Goal: Task Accomplishment & Management: Manage account settings

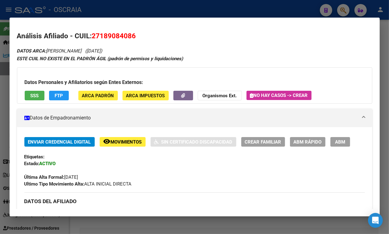
click at [190, 6] on div at bounding box center [194, 117] width 389 height 234
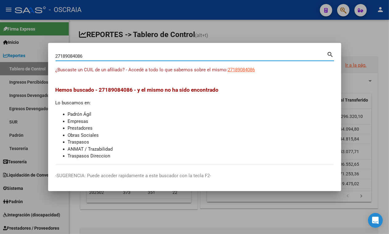
drag, startPoint x: 151, startPoint y: 53, endPoint x: 47, endPoint y: 60, distance: 104.2
click at [47, 60] on div "27189084086 Buscar (apellido, dni, cuil, nro traspaso, cuit, obra social) searc…" at bounding box center [194, 117] width 389 height 234
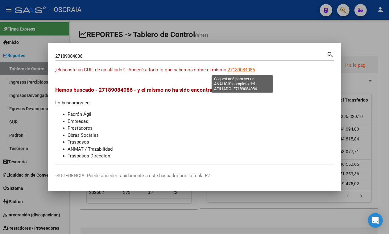
click at [241, 68] on span "27189084086" at bounding box center [241, 70] width 27 height 6
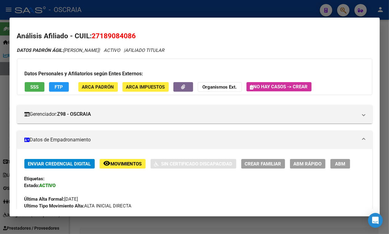
click at [121, 10] on div at bounding box center [194, 117] width 389 height 234
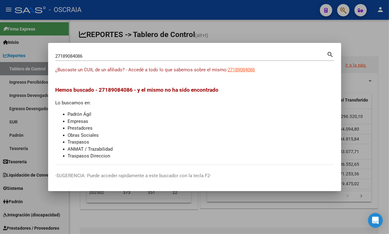
click at [93, 53] on div "27189084086 Buscar (apellido, dni, cuil, nro traspaso, cuit, obra social)" at bounding box center [192, 56] width 272 height 9
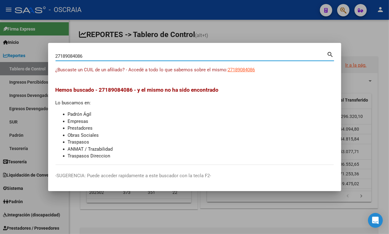
click at [128, 56] on input "27189084086" at bounding box center [192, 56] width 272 height 6
paste input "3279645499"
type input "23279645499"
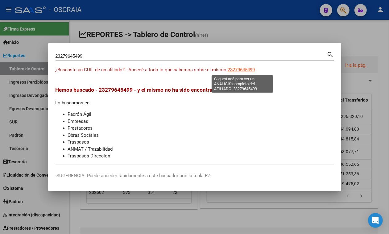
click at [250, 68] on span "23279645499" at bounding box center [241, 70] width 27 height 6
type textarea "23279645499"
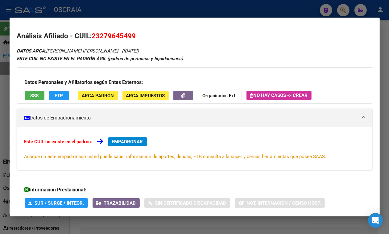
click at [36, 91] on button "SSS" at bounding box center [35, 96] width 20 height 10
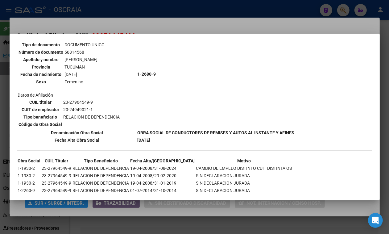
scroll to position [694, 0]
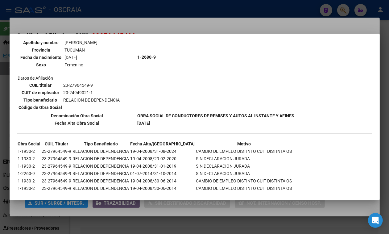
click at [197, 22] on div at bounding box center [194, 117] width 389 height 234
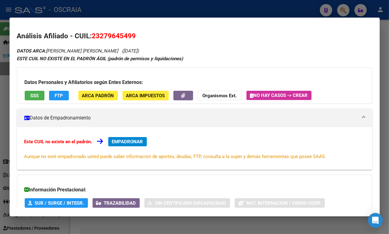
click at [195, 10] on div at bounding box center [194, 117] width 389 height 234
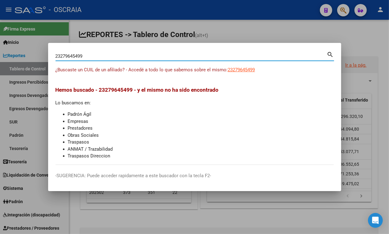
drag, startPoint x: 124, startPoint y: 58, endPoint x: 0, endPoint y: -22, distance: 146.9
click at [0, 0] on html "menu - OSCRAIA person Firma Express Inicio Instructivos Contacto OS Reportes Ta…" at bounding box center [194, 117] width 389 height 234
click at [131, 57] on input "BALDE" at bounding box center [192, 56] width 272 height 6
paste input "20379944990"
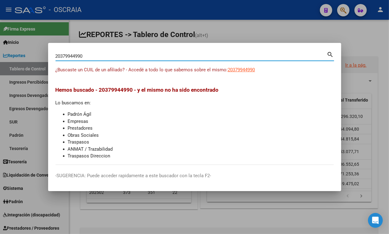
type input "20379944990"
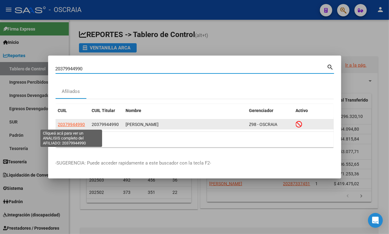
click at [73, 124] on span "20379944990" at bounding box center [71, 124] width 27 height 5
type textarea "20379944990"
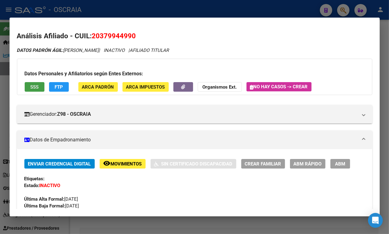
click at [37, 87] on span "SSS" at bounding box center [34, 87] width 8 height 6
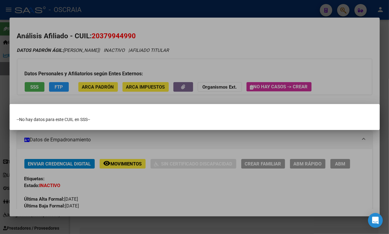
click at [131, 33] on div at bounding box center [194, 117] width 389 height 234
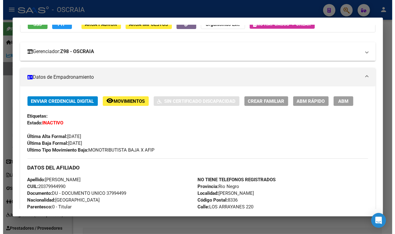
scroll to position [39, 0]
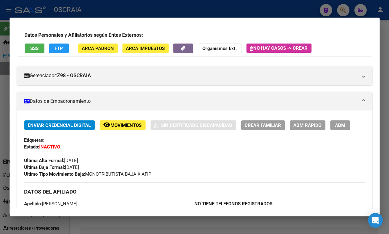
click at [0, 130] on div at bounding box center [194, 117] width 389 height 234
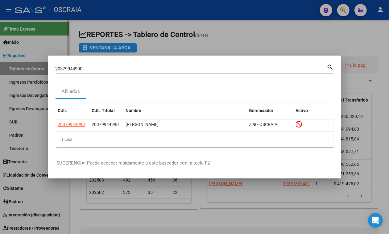
click at [30, 138] on div at bounding box center [194, 117] width 389 height 234
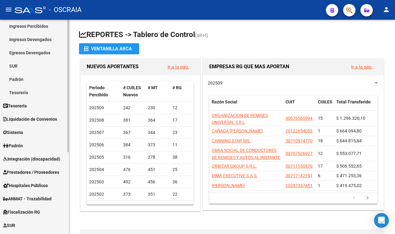
scroll to position [77, 0]
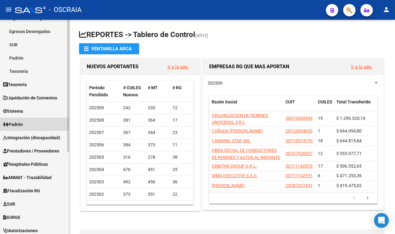
click at [13, 122] on span "Padrón" at bounding box center [13, 124] width 20 height 7
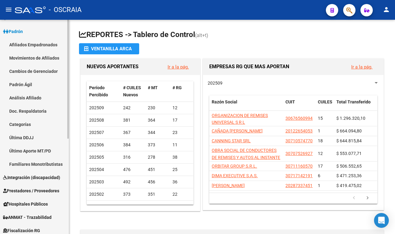
scroll to position [0, 0]
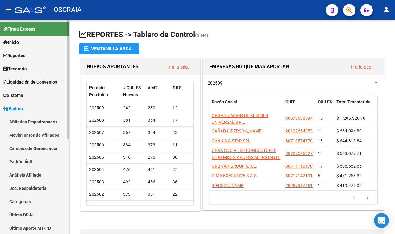
click at [19, 93] on span "Sistema" at bounding box center [13, 95] width 20 height 7
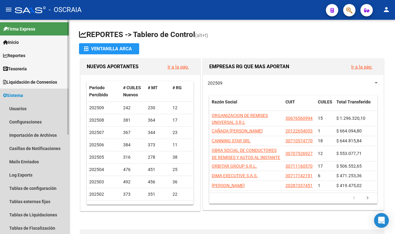
click at [19, 93] on span "Sistema" at bounding box center [13, 95] width 20 height 7
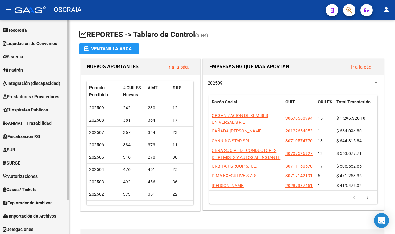
scroll to position [40, 0]
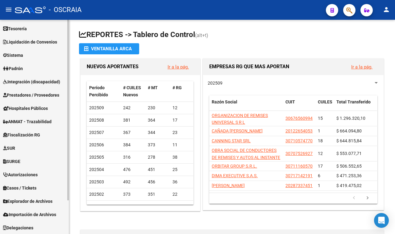
click at [30, 201] on span "Explorador de Archivos" at bounding box center [27, 201] width 49 height 7
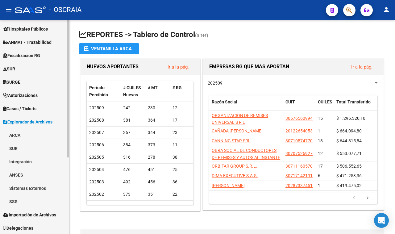
click at [12, 131] on link "ARCA" at bounding box center [34, 134] width 69 height 13
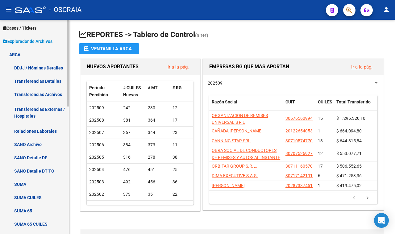
scroll to position [197, 0]
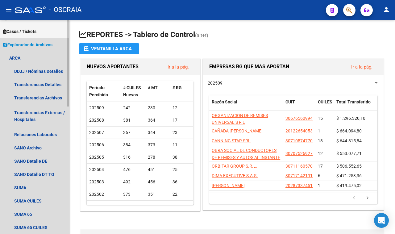
click at [20, 48] on link "Explorador de Archivos" at bounding box center [34, 44] width 69 height 13
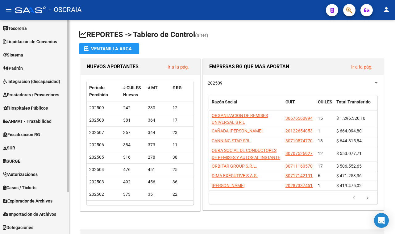
scroll to position [40, 0]
click at [19, 196] on link "Explorador de Archivos" at bounding box center [34, 200] width 69 height 13
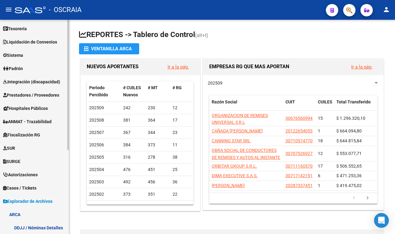
scroll to position [197, 0]
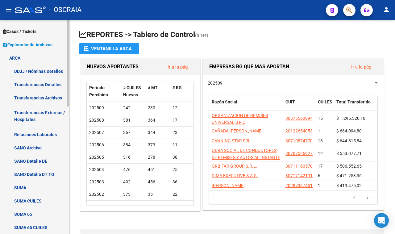
click at [22, 54] on link "ARCA" at bounding box center [34, 57] width 69 height 13
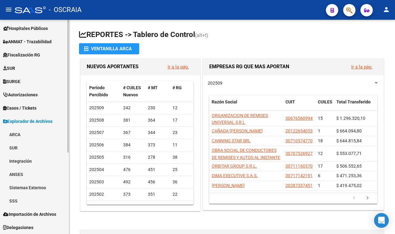
scroll to position [119, 0]
click at [27, 196] on link "SSS" at bounding box center [34, 201] width 69 height 13
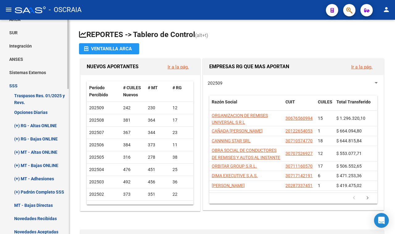
scroll to position [274, 0]
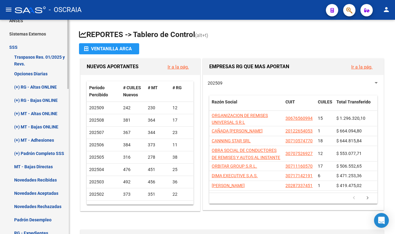
click at [42, 114] on link "(+) MT - Altas ONLINE" at bounding box center [34, 113] width 69 height 13
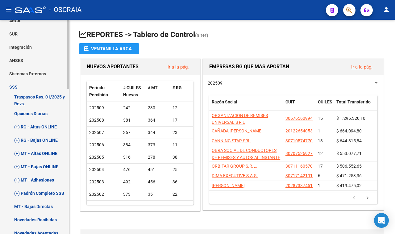
scroll to position [235, 0]
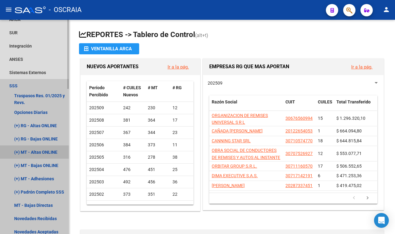
click at [39, 153] on link "(+) MT - Altas ONLINE" at bounding box center [34, 151] width 69 height 13
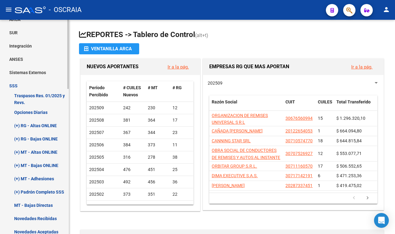
click at [39, 151] on link "(+) MT - Altas ONLINE" at bounding box center [34, 151] width 69 height 13
click at [31, 151] on link "(+) MT - Altas ONLINE" at bounding box center [34, 151] width 69 height 13
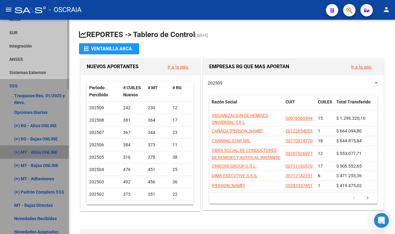
click at [30, 151] on link "(+) MT - Altas ONLINE" at bounding box center [34, 151] width 69 height 13
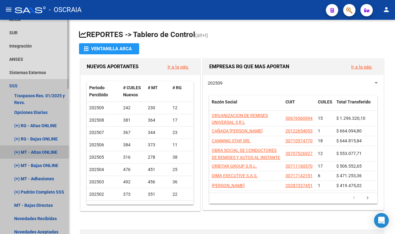
click at [30, 151] on link "(+) MT - Altas ONLINE" at bounding box center [34, 151] width 69 height 13
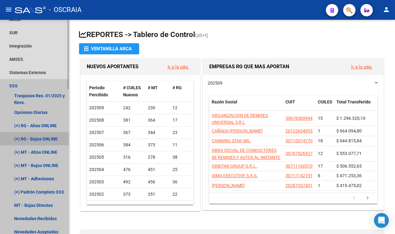
click at [39, 139] on link "(+) RG - Bajas ONLINE" at bounding box center [34, 138] width 69 height 13
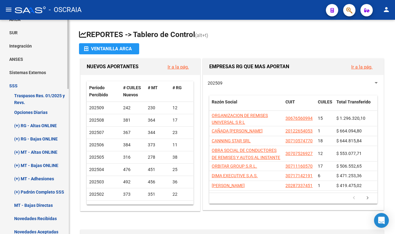
click at [27, 112] on link "Opciones Diarias" at bounding box center [34, 112] width 69 height 13
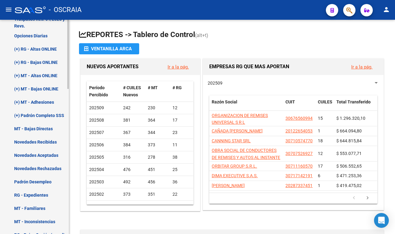
scroll to position [312, 0]
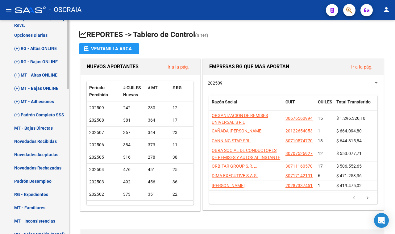
click at [23, 169] on link "Novedades Rechazadas" at bounding box center [34, 167] width 69 height 13
click at [24, 186] on link "Padrón Desempleo" at bounding box center [34, 180] width 69 height 13
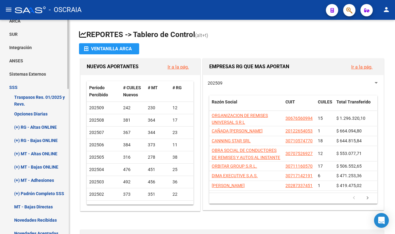
scroll to position [220, 0]
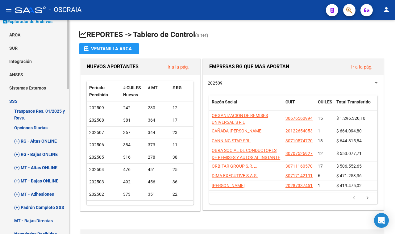
click at [19, 90] on link "Sistemas Externos" at bounding box center [34, 87] width 69 height 13
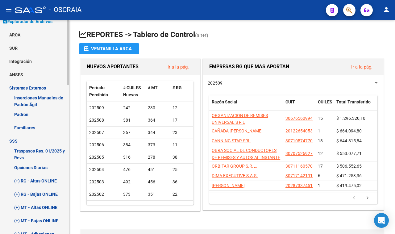
click at [19, 90] on link "Sistemas Externos" at bounding box center [34, 87] width 69 height 13
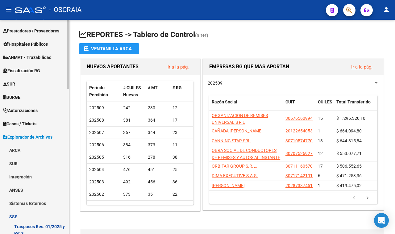
scroll to position [104, 0]
click at [23, 74] on link "Fiscalización RG" at bounding box center [34, 70] width 69 height 13
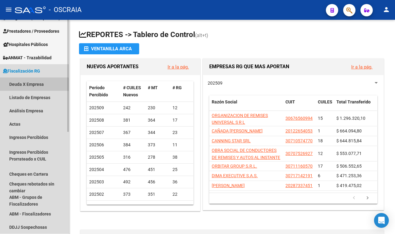
click at [24, 86] on link "Deuda X Empresa" at bounding box center [34, 83] width 69 height 13
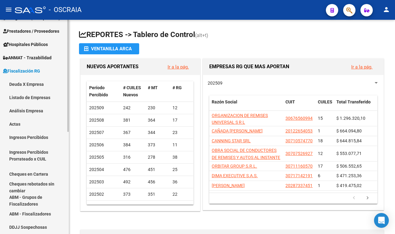
click at [24, 86] on link "Deuda X Empresa" at bounding box center [34, 83] width 69 height 13
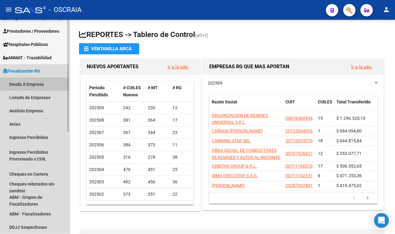
click at [24, 86] on link "Deuda X Empresa" at bounding box center [34, 83] width 69 height 13
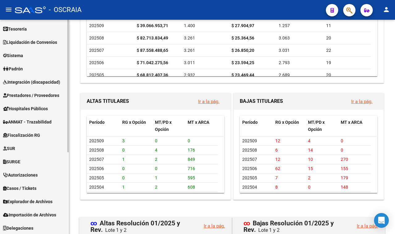
scroll to position [133, 0]
click at [36, 208] on link "Importación de Archivos" at bounding box center [34, 214] width 69 height 13
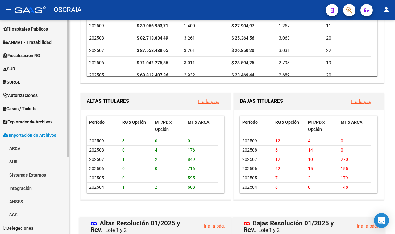
scroll to position [119, 0]
click at [37, 124] on span "Explorador de Archivos" at bounding box center [27, 121] width 49 height 7
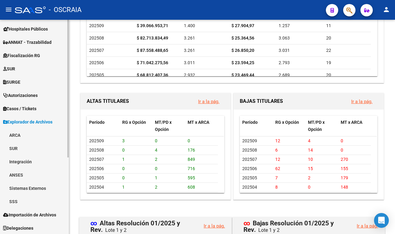
click at [14, 198] on link "SSS" at bounding box center [34, 201] width 69 height 13
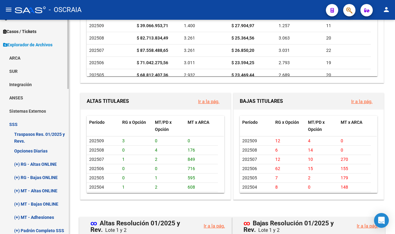
scroll to position [274, 0]
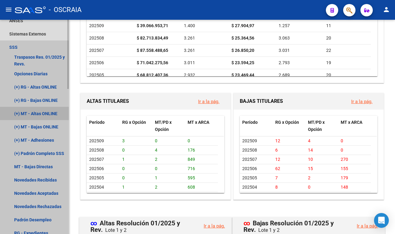
click at [43, 117] on link "(+) MT - Altas ONLINE" at bounding box center [34, 113] width 69 height 13
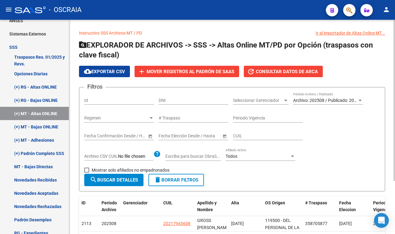
click at [359, 101] on div at bounding box center [360, 101] width 3 height 2
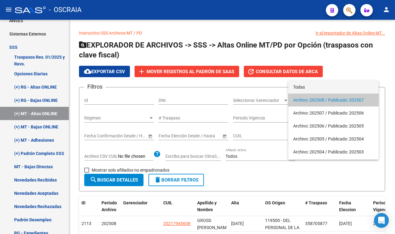
click at [305, 87] on span "Todas" at bounding box center [333, 87] width 81 height 13
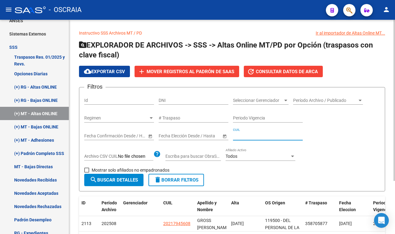
click at [249, 136] on input "CUIL" at bounding box center [268, 135] width 70 height 5
paste input "20-37994499-0"
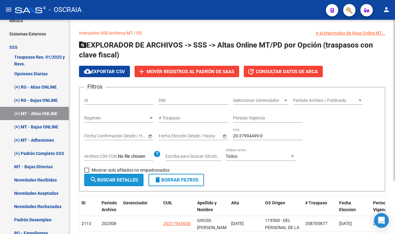
click at [115, 177] on span "search Buscar Detalles" at bounding box center [114, 180] width 48 height 6
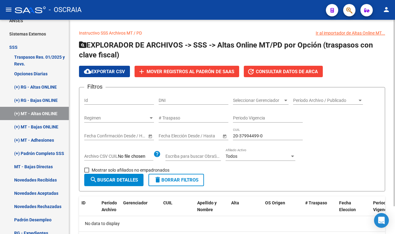
scroll to position [32, 0]
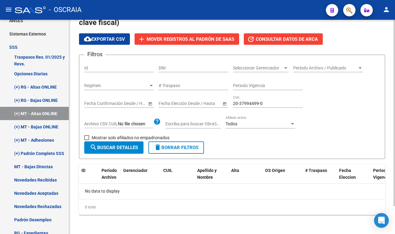
click at [240, 104] on input "20-37994499-0" at bounding box center [268, 103] width 70 height 5
type input "20-37994499-0"
click at [301, 70] on span "Período Archivo / Publicado" at bounding box center [325, 67] width 64 height 5
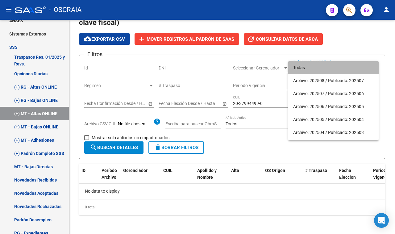
click at [302, 70] on span "Todas" at bounding box center [333, 67] width 81 height 13
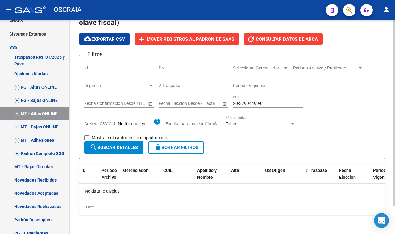
click at [310, 72] on div "Período Archivo / Publicado Período Archivo / Publicado" at bounding box center [328, 69] width 70 height 18
click at [309, 68] on span "Período Archivo / Publicado" at bounding box center [325, 67] width 64 height 5
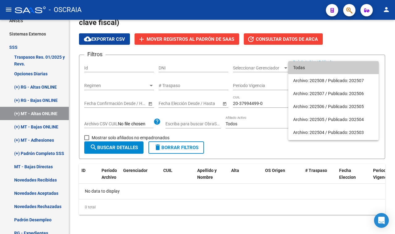
click at [271, 138] on div at bounding box center [197, 117] width 395 height 234
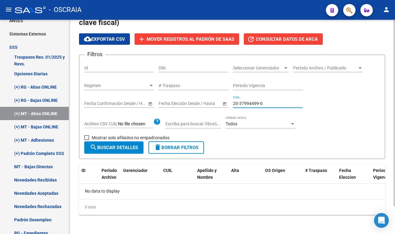
drag, startPoint x: 273, startPoint y: 104, endPoint x: 197, endPoint y: 109, distance: 76.7
click at [198, 109] on div "Filtros Id DNI Seleccionar Gerenciador Seleccionar Gerenciador Período Archivo …" at bounding box center [232, 100] width 296 height 81
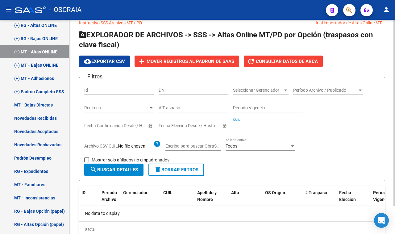
scroll to position [0, 0]
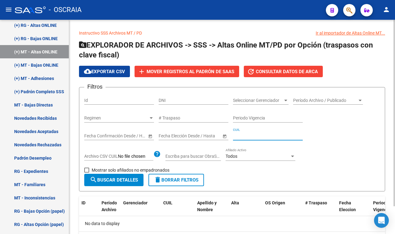
click at [104, 180] on span "search Buscar Detalles" at bounding box center [114, 180] width 48 height 6
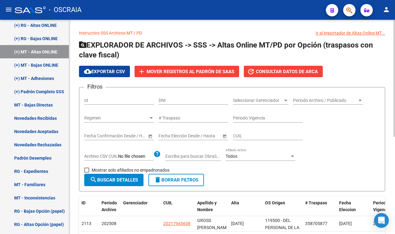
click at [183, 93] on div "DNI" at bounding box center [194, 98] width 70 height 12
click at [180, 104] on div "DNI" at bounding box center [194, 101] width 70 height 18
click at [179, 101] on input "DNI" at bounding box center [194, 100] width 70 height 5
paste input "20379944990"
click at [163, 102] on input "20379944990" at bounding box center [194, 100] width 70 height 5
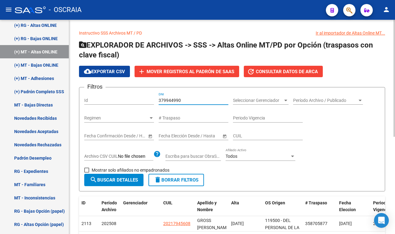
click at [183, 98] on input "379944990" at bounding box center [194, 100] width 70 height 5
type input "37994499"
click at [127, 178] on span "search Buscar Detalles" at bounding box center [114, 180] width 48 height 6
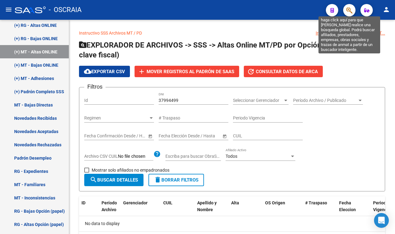
click at [347, 13] on icon "button" at bounding box center [349, 10] width 6 height 7
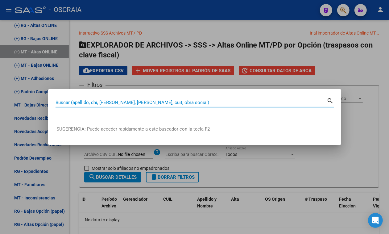
click at [121, 105] on input "Buscar (apellido, dni, [PERSON_NAME], [PERSON_NAME], cuit, obra social)" at bounding box center [192, 103] width 272 height 6
paste input "20379944990"
type input "20379944990"
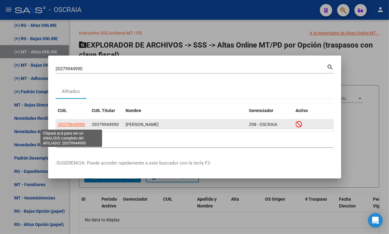
click at [79, 125] on span "20379944990" at bounding box center [71, 124] width 27 height 5
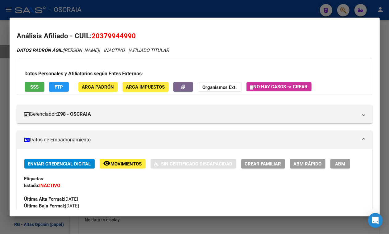
click at [59, 92] on button "FTP" at bounding box center [59, 87] width 20 height 10
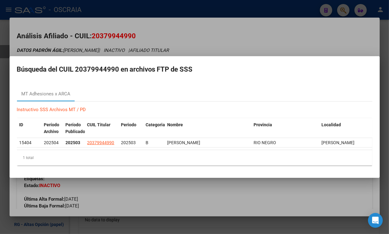
click at [110, 186] on div at bounding box center [194, 117] width 389 height 234
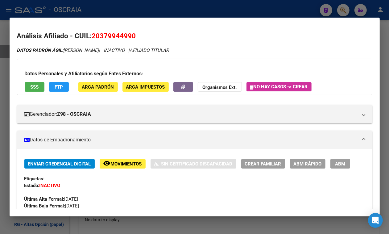
click at [335, 167] on span "ABM" at bounding box center [340, 164] width 10 height 6
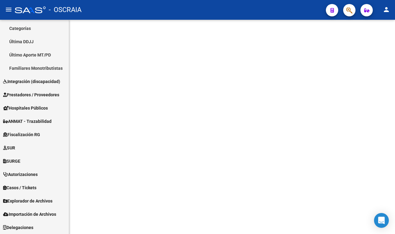
scroll to position [173, 0]
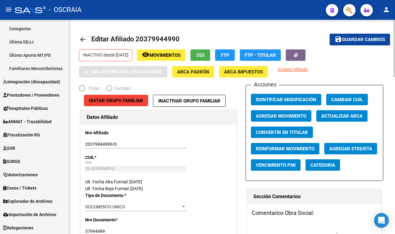
radio input "true"
type input "20-37994499-0"
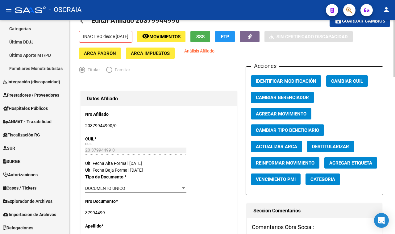
scroll to position [0, 0]
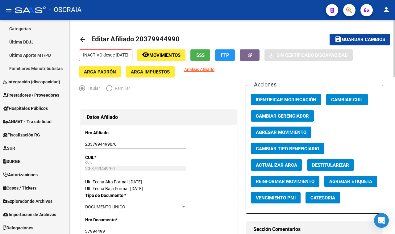
click at [175, 52] on span "Movimientos" at bounding box center [164, 55] width 31 height 6
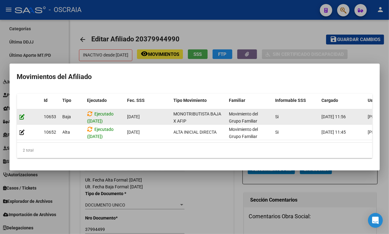
click at [22, 116] on icon at bounding box center [22, 117] width 6 height 6
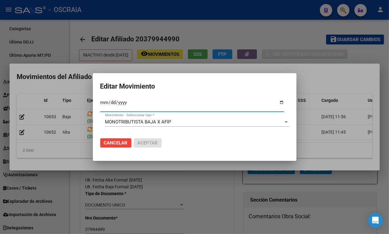
click at [148, 167] on div at bounding box center [194, 117] width 389 height 234
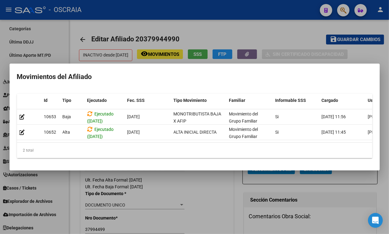
click at [175, 186] on div at bounding box center [194, 117] width 389 height 234
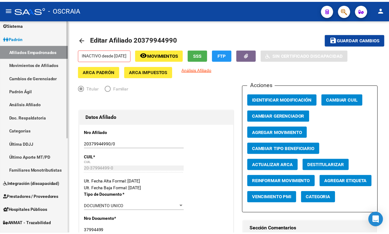
scroll to position [57, 0]
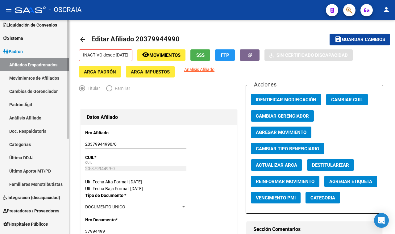
click at [34, 82] on link "Movimientos de Afiliados" at bounding box center [34, 77] width 69 height 13
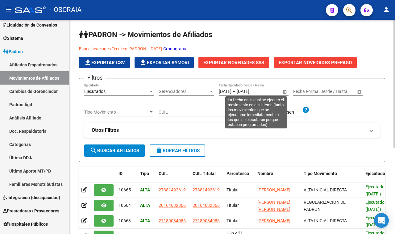
click at [283, 93] on span "Open calendar" at bounding box center [284, 91] width 15 height 15
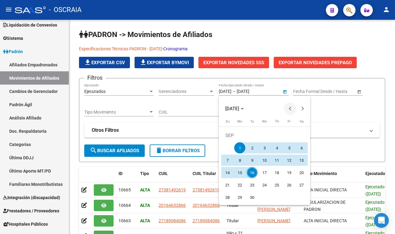
click at [289, 110] on span "Previous month" at bounding box center [290, 108] width 12 height 12
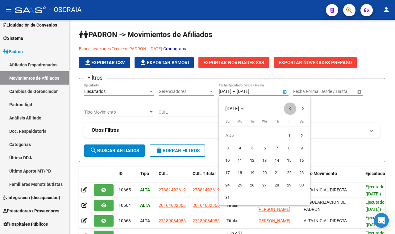
click at [289, 110] on span "Previous month" at bounding box center [290, 108] width 12 height 12
click at [283, 113] on div "[DATE]" at bounding box center [264, 108] width 88 height 12
click at [289, 111] on span "Previous month" at bounding box center [290, 108] width 12 height 12
click at [225, 148] on span "1" at bounding box center [227, 147] width 11 height 11
type input "[DATE]"
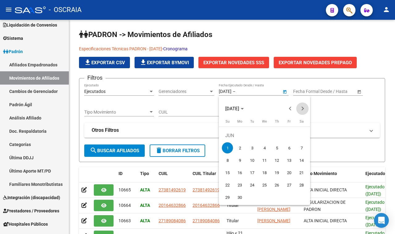
drag, startPoint x: 303, startPoint y: 106, endPoint x: 300, endPoint y: 108, distance: 4.4
click at [303, 106] on span "Next month" at bounding box center [302, 108] width 12 height 12
click at [300, 109] on button "Next month" at bounding box center [302, 108] width 12 height 12
click at [298, 110] on span "Next month" at bounding box center [302, 108] width 12 height 12
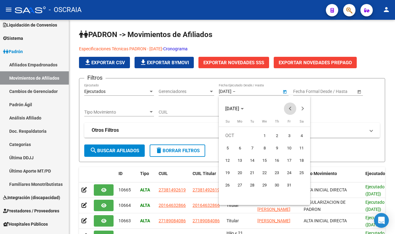
click at [288, 109] on span "Previous month" at bounding box center [290, 108] width 12 height 12
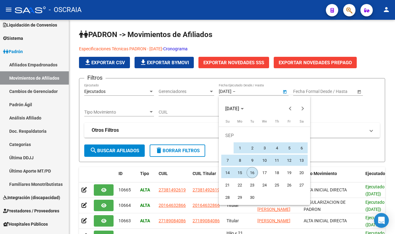
click at [252, 171] on span "16" at bounding box center [252, 172] width 11 height 11
type input "[DATE]"
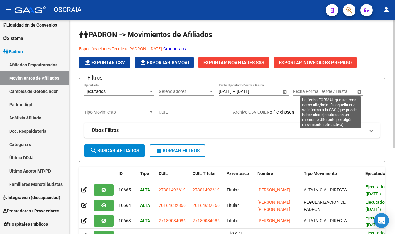
click at [362, 91] on span "Open calendar" at bounding box center [359, 91] width 15 height 15
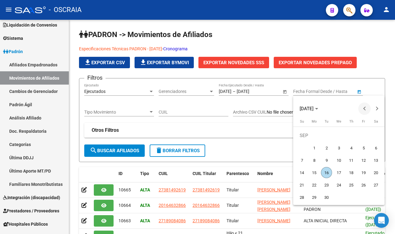
click at [365, 113] on span "Previous month" at bounding box center [364, 108] width 12 height 12
click at [363, 134] on span "1" at bounding box center [363, 135] width 11 height 11
type input "[DATE]"
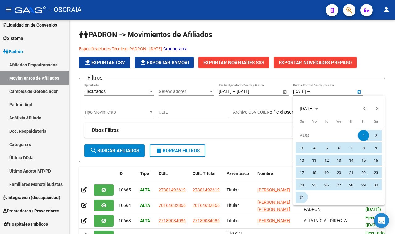
click at [302, 200] on span "31" at bounding box center [301, 197] width 11 height 11
type input "[DATE]"
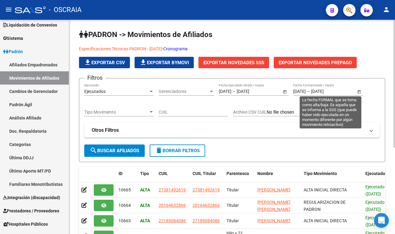
click at [360, 93] on span "Open calendar" at bounding box center [359, 91] width 15 height 15
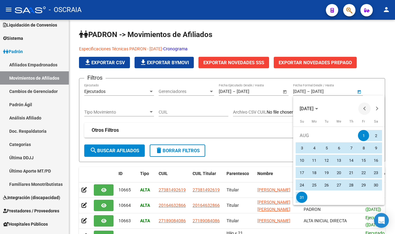
click at [367, 108] on span "Previous month" at bounding box center [364, 108] width 12 height 12
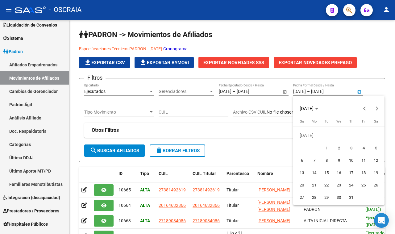
click at [329, 144] on span "1" at bounding box center [326, 147] width 11 height 11
type input "[DATE]"
click at [375, 110] on button "Next month" at bounding box center [377, 108] width 12 height 12
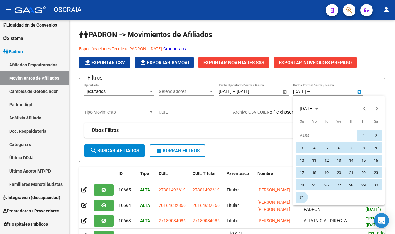
click at [301, 194] on span "31" at bounding box center [301, 197] width 11 height 11
type input "[DATE]"
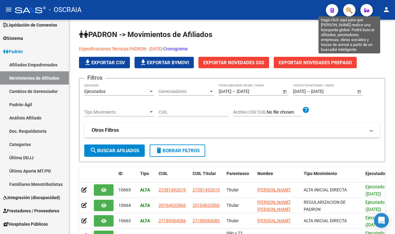
click at [348, 11] on icon "button" at bounding box center [349, 10] width 6 height 7
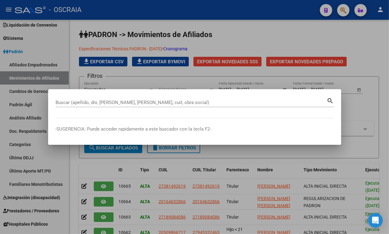
click at [134, 98] on div "Buscar (apellido, dni, [PERSON_NAME], [PERSON_NAME], cuit, obra social)" at bounding box center [192, 102] width 272 height 9
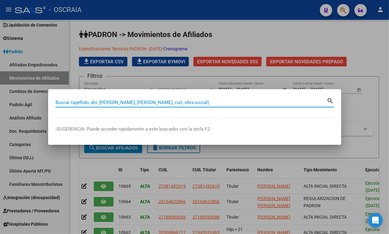
click at [136, 101] on input "Buscar (apellido, dni, [PERSON_NAME], [PERSON_NAME], cuit, obra social)" at bounding box center [192, 103] width 272 height 6
paste input "20379944990"
type input "20379944990"
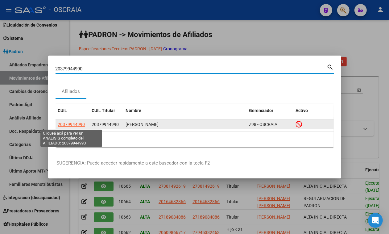
click at [77, 125] on span "20379944990" at bounding box center [71, 124] width 27 height 5
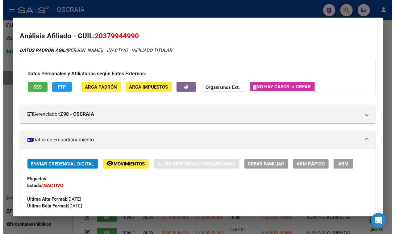
scroll to position [116, 0]
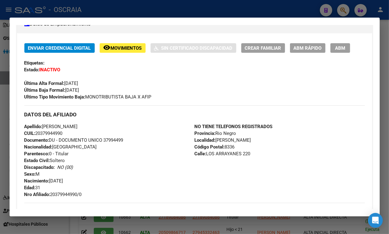
click at [330, 53] on button "ABM" at bounding box center [340, 48] width 20 height 10
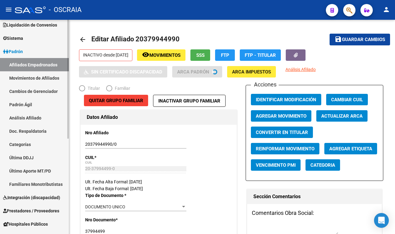
radio input "true"
type input "20-37994499-0"
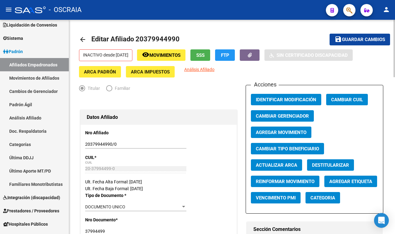
click at [173, 56] on span "Movimientos" at bounding box center [164, 55] width 31 height 6
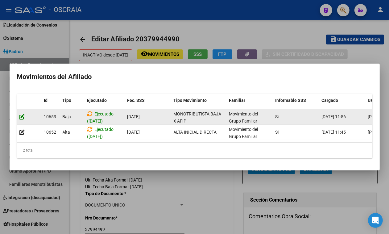
click at [23, 116] on icon at bounding box center [22, 117] width 6 height 6
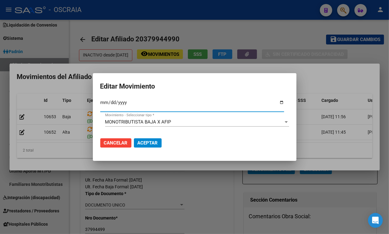
type input "[DATE]"
click at [157, 141] on span "Aceptar" at bounding box center [148, 143] width 20 height 6
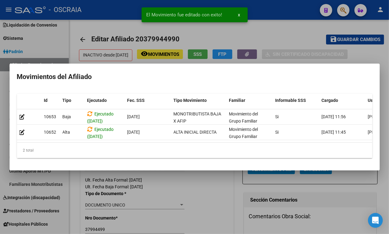
click at [232, 189] on div at bounding box center [194, 117] width 389 height 234
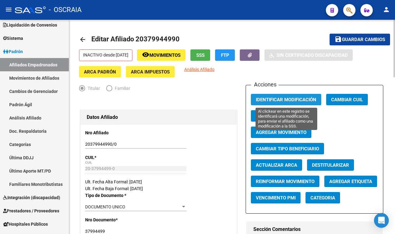
click at [306, 97] on span "Identificar Modificación" at bounding box center [286, 100] width 60 height 6
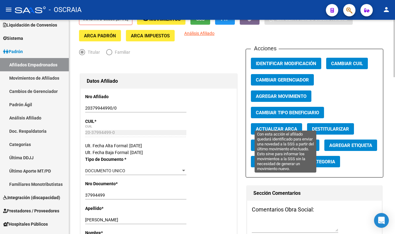
scroll to position [77, 0]
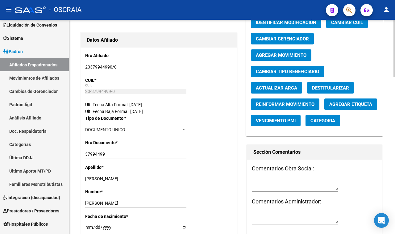
click at [299, 108] on button "Reinformar Movimiento" at bounding box center [285, 103] width 68 height 11
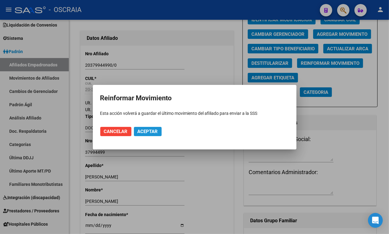
click at [153, 134] on span "Aceptar" at bounding box center [148, 132] width 20 height 6
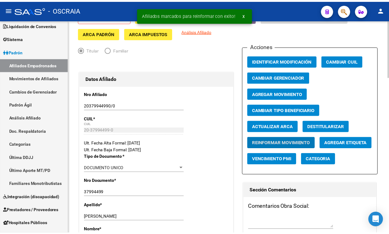
scroll to position [0, 0]
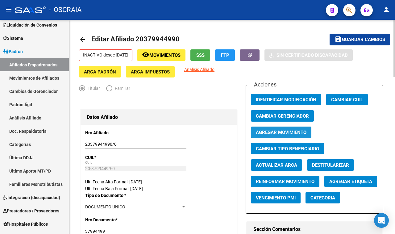
click at [265, 135] on button "Agregar Movimiento" at bounding box center [281, 131] width 60 height 11
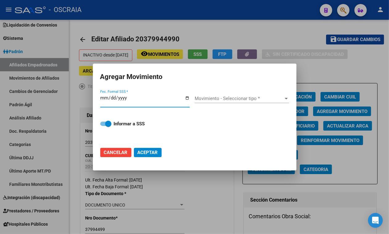
click at [232, 96] on span "Movimiento - Seleccionar tipo *" at bounding box center [239, 99] width 89 height 6
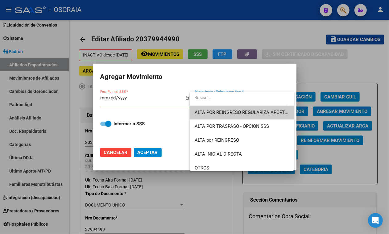
click at [217, 193] on div at bounding box center [194, 117] width 389 height 234
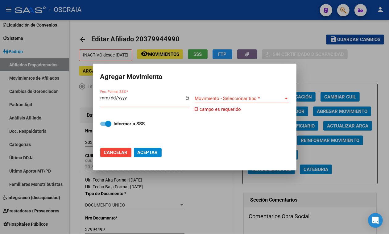
click at [121, 153] on span "Cancelar" at bounding box center [116, 153] width 24 height 6
checkbox input "false"
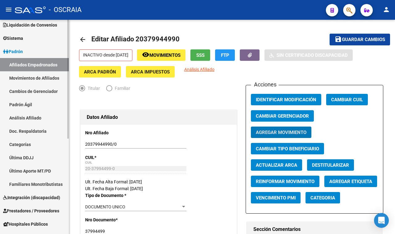
click at [26, 79] on link "Movimientos de Afiliados" at bounding box center [34, 77] width 69 height 13
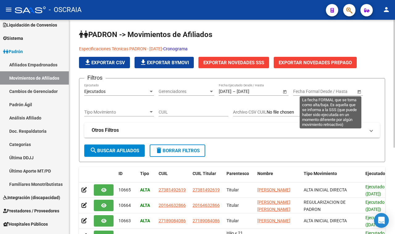
click at [365, 94] on span "Open calendar" at bounding box center [359, 91] width 15 height 15
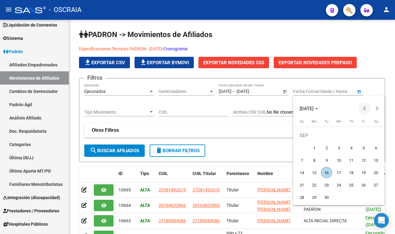
click at [365, 109] on button "Previous month" at bounding box center [364, 108] width 12 height 12
click at [241, 129] on div at bounding box center [197, 117] width 395 height 234
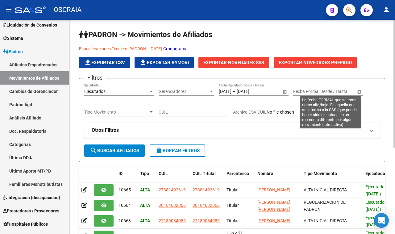
click at [359, 91] on span "Open calendar" at bounding box center [359, 91] width 15 height 15
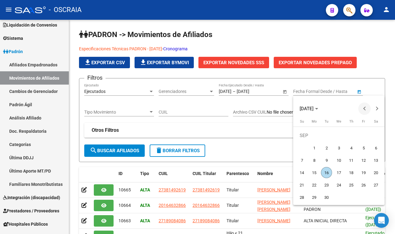
click at [365, 106] on span "Previous month" at bounding box center [364, 108] width 12 height 12
click at [364, 138] on span "1" at bounding box center [363, 135] width 11 height 11
type input "[DATE]"
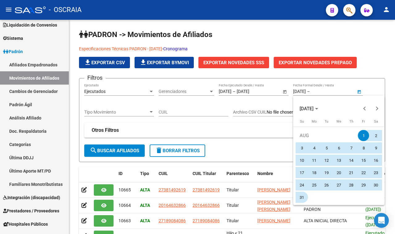
click at [300, 198] on span "31" at bounding box center [301, 197] width 11 height 11
type input "[DATE]"
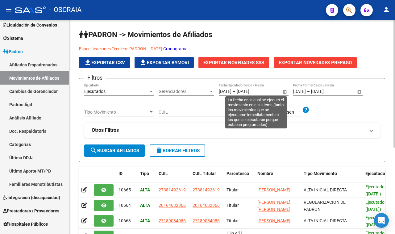
click at [286, 93] on span "Open calendar" at bounding box center [284, 91] width 15 height 15
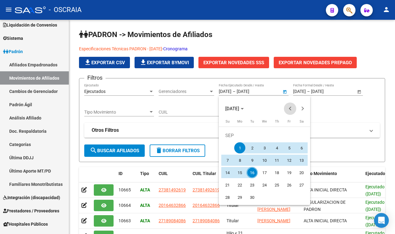
click at [288, 110] on span "Previous month" at bounding box center [290, 108] width 12 height 12
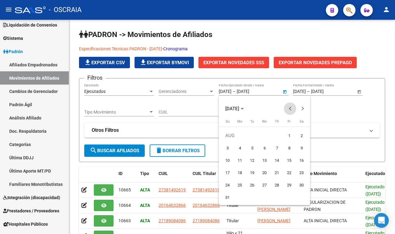
click at [288, 110] on span "Previous month" at bounding box center [290, 108] width 12 height 12
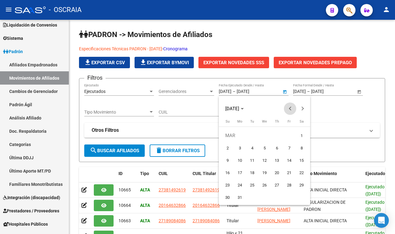
click at [288, 110] on span "Previous month" at bounding box center [290, 108] width 12 height 12
click at [299, 106] on span "Next month" at bounding box center [302, 108] width 12 height 12
click at [265, 131] on span "1" at bounding box center [264, 135] width 11 height 11
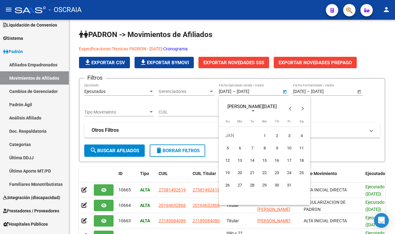
type input "[DATE]"
click at [303, 110] on span "Next month" at bounding box center [302, 108] width 12 height 12
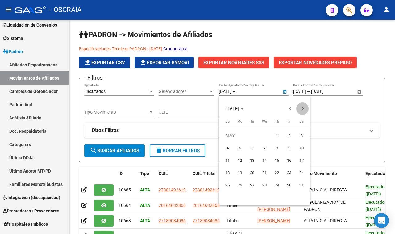
click at [303, 110] on span "Next month" at bounding box center [302, 108] width 12 height 12
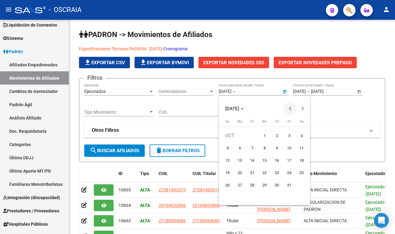
click at [289, 110] on span "Previous month" at bounding box center [290, 108] width 12 height 12
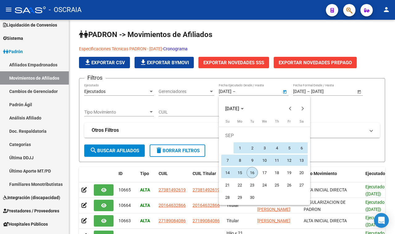
click at [256, 171] on span "16" at bounding box center [252, 172] width 11 height 11
type input "[DATE]"
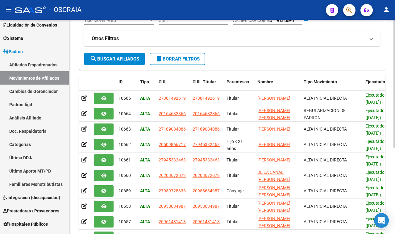
scroll to position [30, 0]
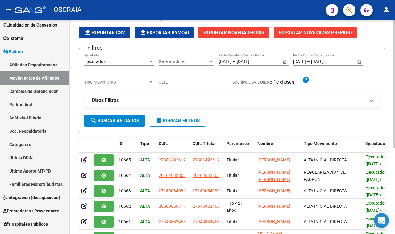
click at [113, 116] on button "search Buscar Afiliados" at bounding box center [114, 120] width 60 height 12
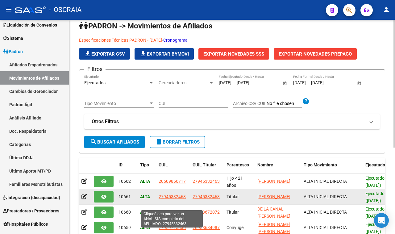
scroll to position [0, 0]
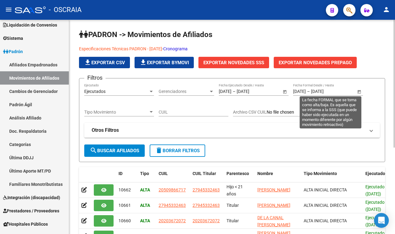
click at [359, 95] on span "Open calendar" at bounding box center [359, 91] width 15 height 15
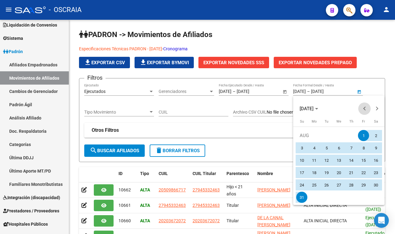
click at [361, 111] on span "Previous month" at bounding box center [364, 108] width 12 height 12
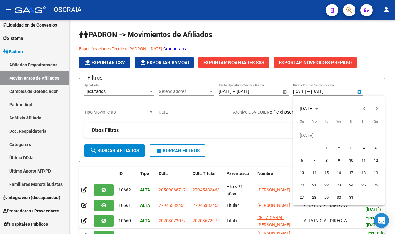
click at [326, 145] on span "1" at bounding box center [326, 147] width 11 height 11
type input "[DATE]"
click at [379, 107] on span "Next month" at bounding box center [377, 108] width 12 height 12
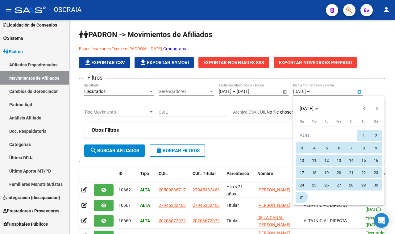
click at [298, 197] on span "31" at bounding box center [301, 197] width 11 height 11
type input "[DATE]"
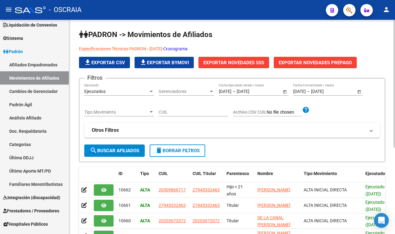
click at [112, 153] on span "search Buscar Afiliados" at bounding box center [114, 151] width 49 height 6
click at [209, 64] on span "Exportar Novedades SSS" at bounding box center [233, 63] width 61 height 6
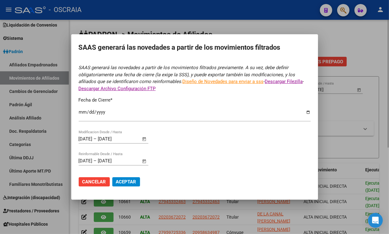
type input "[DATE]"
click at [106, 181] on span "Cancelar" at bounding box center [94, 182] width 24 height 6
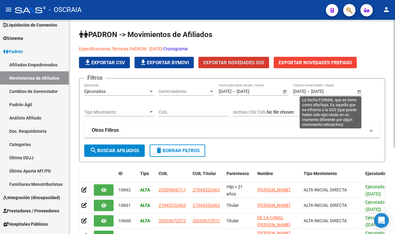
click at [358, 93] on span "Open calendar" at bounding box center [359, 91] width 15 height 15
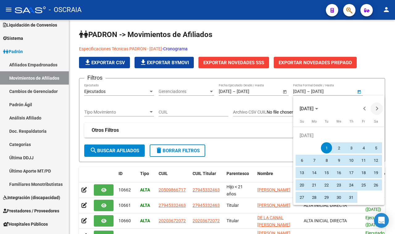
click at [376, 109] on button "Next month" at bounding box center [377, 108] width 12 height 12
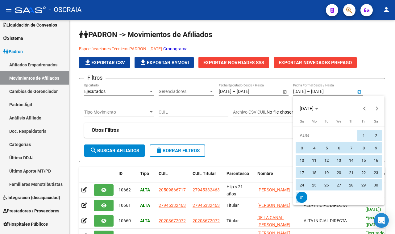
click at [360, 137] on span "1" at bounding box center [363, 135] width 11 height 11
type input "[DATE]"
click at [305, 201] on span "31" at bounding box center [301, 197] width 11 height 11
type input "[DATE]"
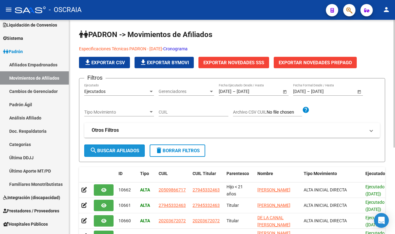
click at [108, 152] on span "search Buscar Afiliados" at bounding box center [114, 151] width 49 height 6
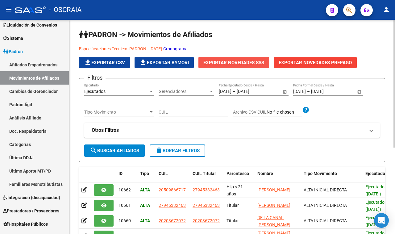
click at [227, 65] on button "Exportar Novedades SSS" at bounding box center [233, 62] width 71 height 11
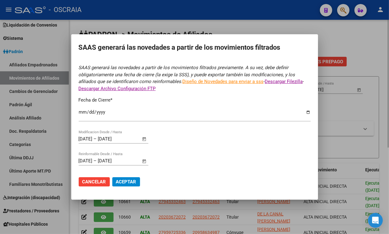
type input "[DATE]"
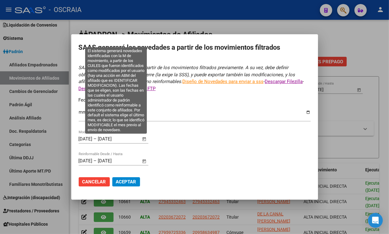
click at [145, 139] on span "Open calendar" at bounding box center [144, 139] width 15 height 15
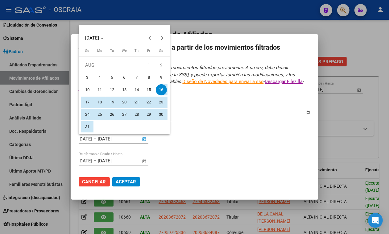
click at [222, 192] on div at bounding box center [194, 117] width 389 height 234
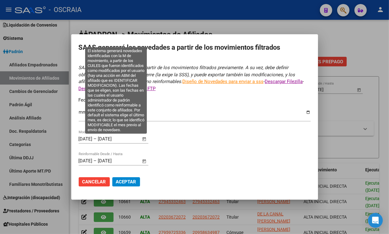
click at [145, 143] on span "Open calendar" at bounding box center [144, 139] width 15 height 15
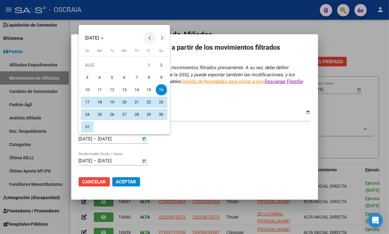
click at [150, 39] on button "Previous month" at bounding box center [149, 38] width 12 height 12
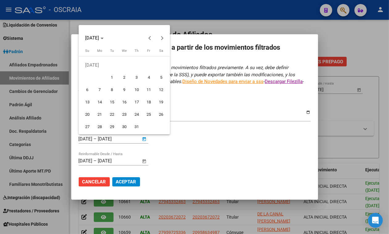
click at [109, 76] on span "1" at bounding box center [111, 77] width 11 height 11
type input "[DATE]"
click at [165, 37] on span "Next month" at bounding box center [162, 38] width 12 height 12
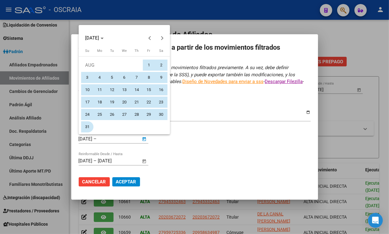
click at [88, 127] on span "31" at bounding box center [87, 126] width 11 height 11
type input "[DATE]"
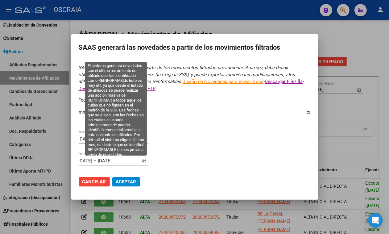
click at [141, 159] on span "Open calendar" at bounding box center [144, 161] width 15 height 15
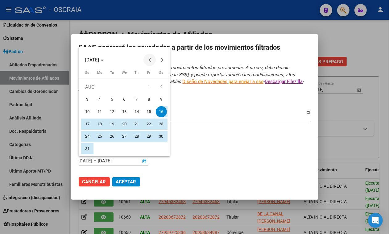
click at [151, 63] on span "Previous month" at bounding box center [149, 60] width 12 height 12
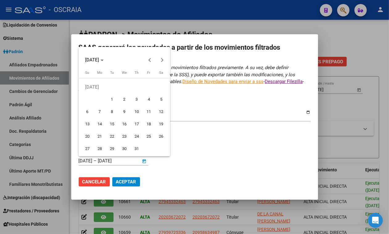
click at [107, 100] on span "1" at bounding box center [111, 99] width 11 height 11
type input "[DATE]"
click at [164, 61] on span "Next month" at bounding box center [162, 60] width 12 height 12
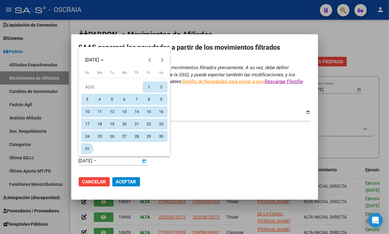
click at [88, 150] on span "31" at bounding box center [87, 148] width 11 height 11
type input "[DATE]"
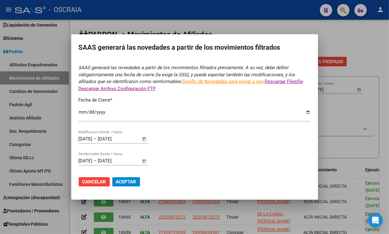
click at [117, 180] on button "Aceptar" at bounding box center [126, 181] width 28 height 9
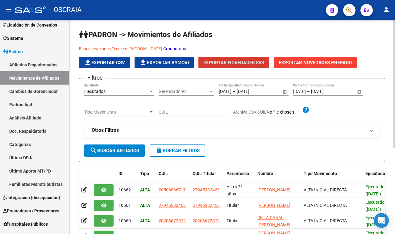
click at [253, 73] on app-list-header "PADRON -> Movimientos de Afiliados Especificaciones Técnicas PADRON - [DATE] - …" at bounding box center [232, 96] width 306 height 132
click at [253, 64] on span "Exportar Novedades SSS" at bounding box center [233, 63] width 61 height 6
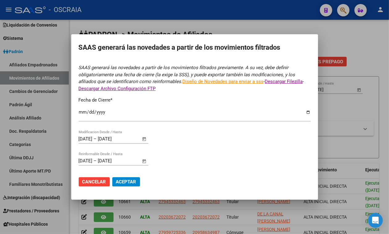
type input "[DATE]"
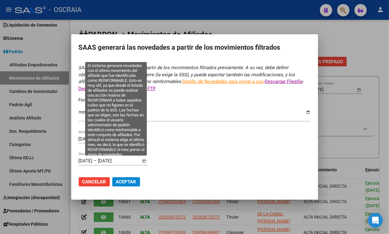
click at [143, 158] on span "Open calendar" at bounding box center [144, 161] width 15 height 15
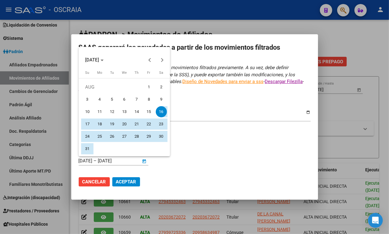
click at [173, 166] on div at bounding box center [194, 117] width 389 height 234
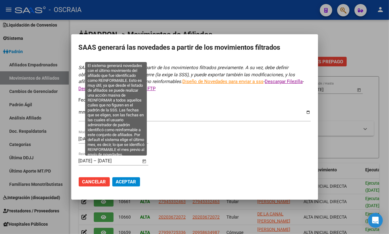
click at [142, 167] on span "Open calendar" at bounding box center [144, 161] width 15 height 15
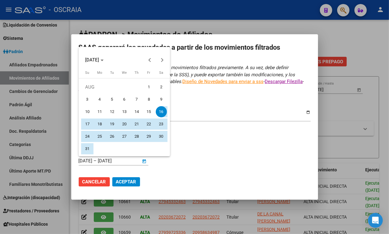
click at [173, 162] on div at bounding box center [194, 117] width 389 height 234
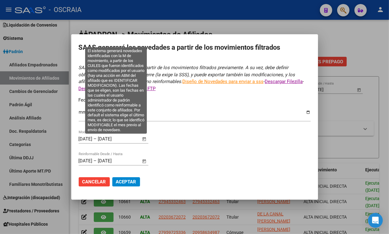
click at [144, 143] on span "Open calendar" at bounding box center [144, 139] width 15 height 15
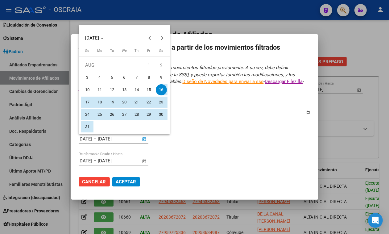
click at [180, 162] on div at bounding box center [194, 117] width 389 height 234
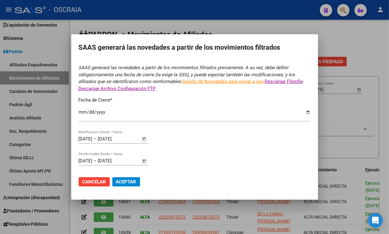
click at [344, 157] on div at bounding box center [194, 117] width 389 height 234
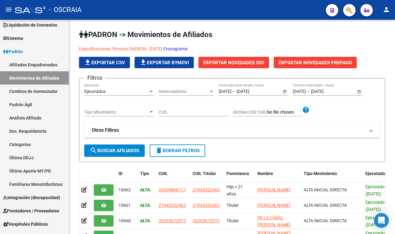
click at [350, 13] on icon "button" at bounding box center [349, 10] width 6 height 7
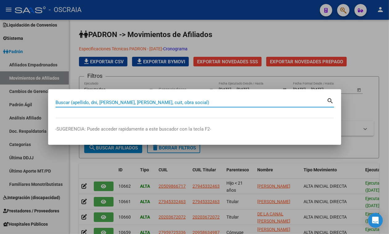
paste input "20379944990"
type input "20379944990"
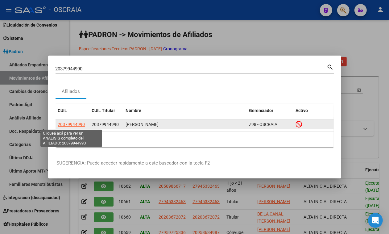
click at [62, 127] on app-link-go-to "20379944990" at bounding box center [71, 124] width 27 height 7
click at [65, 122] on span "20379944990" at bounding box center [71, 124] width 27 height 5
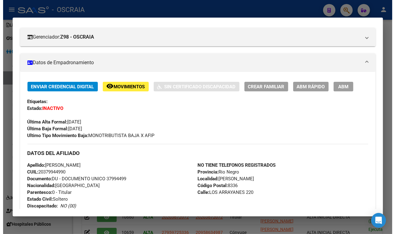
scroll to position [39, 0]
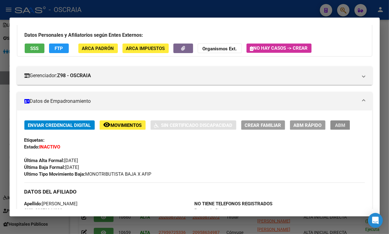
click at [330, 130] on button "ABM" at bounding box center [340, 125] width 20 height 10
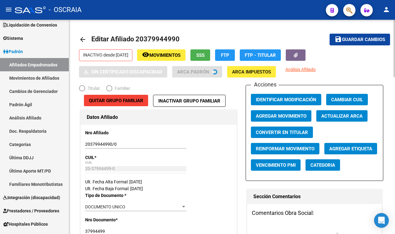
radio input "true"
type input "20-37994499-0"
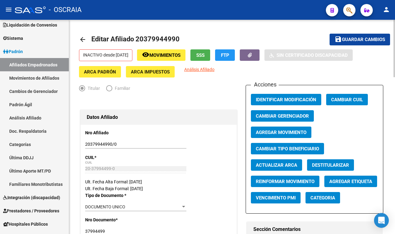
click at [172, 54] on span "Movimientos" at bounding box center [164, 55] width 31 height 6
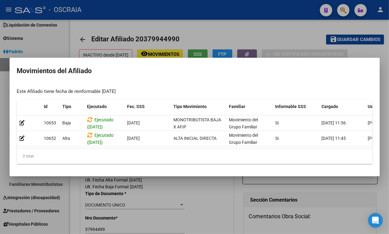
click at [212, 186] on div at bounding box center [194, 117] width 389 height 234
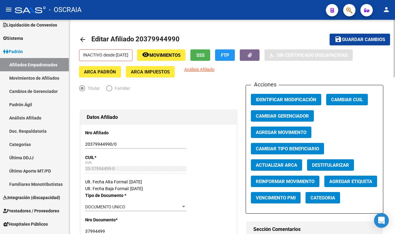
click at [165, 54] on span "Movimientos" at bounding box center [164, 55] width 31 height 6
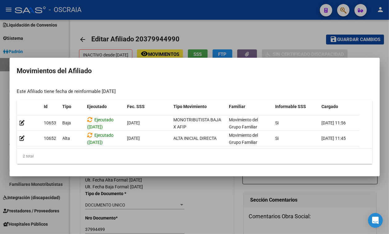
click at [198, 180] on div at bounding box center [194, 117] width 389 height 234
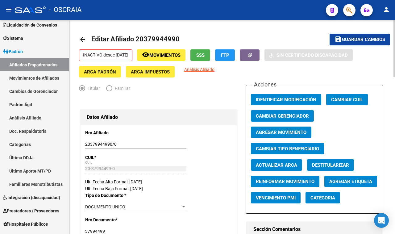
click at [256, 133] on span "Agregar Movimiento" at bounding box center [281, 133] width 51 height 6
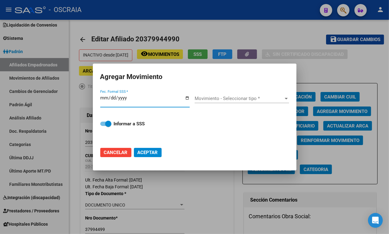
click at [201, 193] on div at bounding box center [194, 117] width 389 height 234
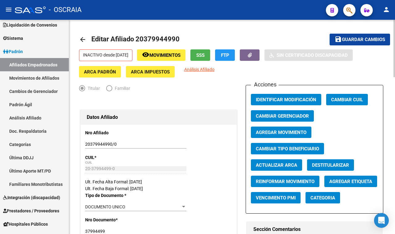
click at [291, 127] on button "Agregar Movimiento" at bounding box center [281, 131] width 60 height 11
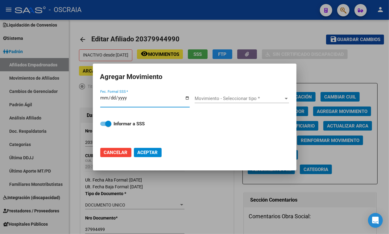
click at [263, 98] on span "Movimiento - Seleccionar tipo *" at bounding box center [239, 99] width 89 height 6
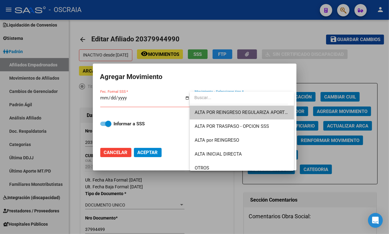
click at [222, 208] on div at bounding box center [194, 117] width 389 height 234
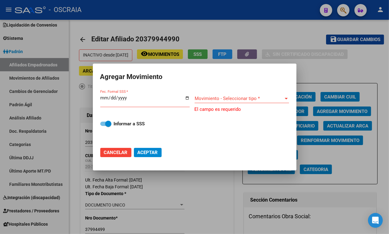
click at [126, 151] on span "Cancelar" at bounding box center [116, 153] width 24 height 6
checkbox input "false"
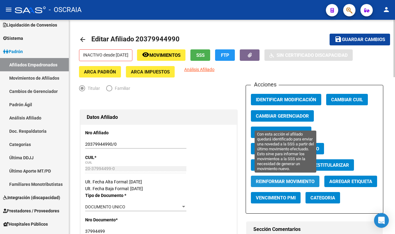
click at [267, 180] on span "Reinformar Movimiento" at bounding box center [285, 182] width 59 height 6
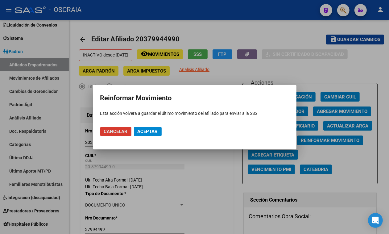
click at [125, 131] on span "Cancelar" at bounding box center [116, 132] width 24 height 6
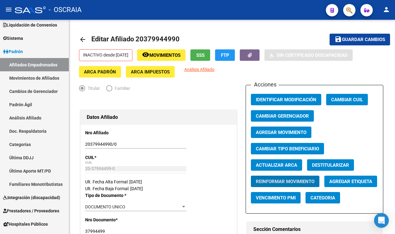
click at [342, 10] on div at bounding box center [346, 10] width 17 height 13
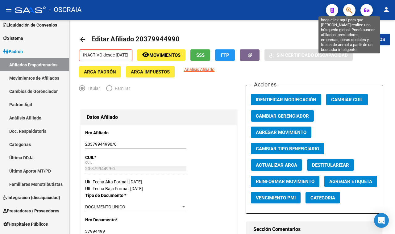
click at [348, 11] on icon "button" at bounding box center [349, 10] width 6 height 7
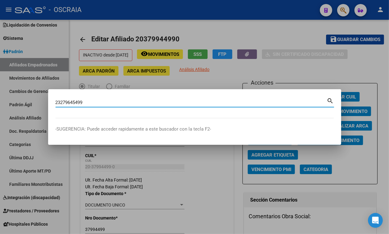
type input "23279645499"
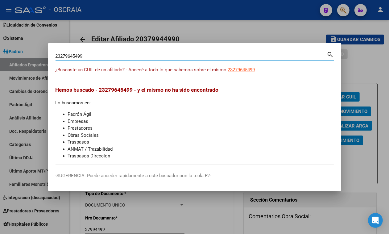
click at [251, 69] on span "23279645499" at bounding box center [241, 70] width 27 height 6
type textarea "23279645499"
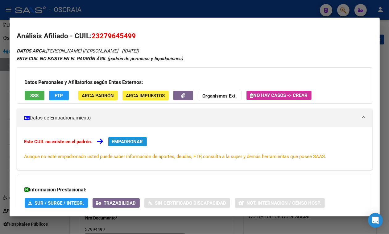
click at [136, 142] on span "EMPADRONAR" at bounding box center [127, 142] width 31 height 6
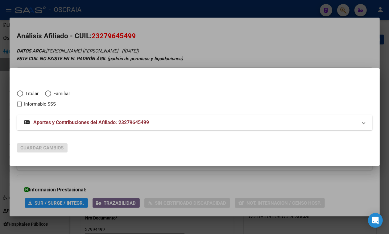
click at [28, 91] on span "Titular" at bounding box center [31, 93] width 16 height 7
click at [23, 91] on input "Titular" at bounding box center [20, 93] width 6 height 6
radio input "true"
checkbox input "true"
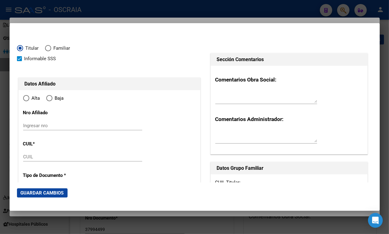
type input "23-27964549-9"
type input "27964549"
type input "MONTEROS"
type input "[PERSON_NAME]"
type input "[DATE]"
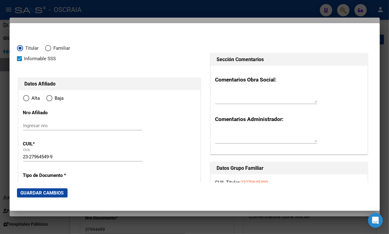
type input "RIO [US_STATE]"
type input "4166"
type input "S/N"
radio input "true"
type input "RIO [US_STATE]"
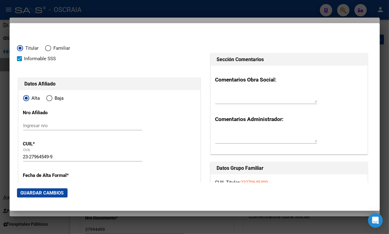
click at [65, 128] on div "Ingresar nro" at bounding box center [82, 125] width 119 height 9
click at [65, 127] on input "Ingresar nro" at bounding box center [82, 126] width 119 height 6
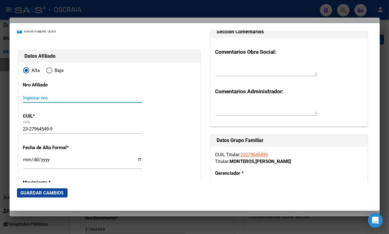
scroll to position [39, 0]
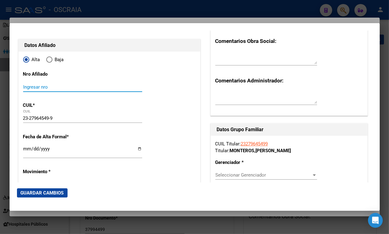
click at [44, 115] on input "23-27964549-9" at bounding box center [82, 118] width 119 height 6
click at [35, 84] on input "Ingresar nro" at bounding box center [82, 87] width 119 height 6
paste input "23-27964549-9"
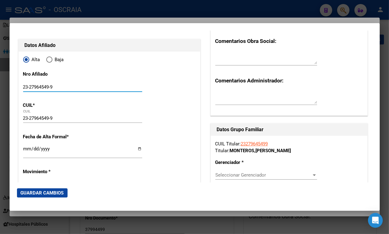
click at [51, 85] on input "23-27964549-9" at bounding box center [82, 87] width 119 height 6
click at [29, 85] on input "23-279645499" at bounding box center [82, 87] width 119 height 6
type input "23279645499"
click at [57, 59] on span "Baja" at bounding box center [57, 59] width 11 height 7
click at [52, 59] on input "Baja" at bounding box center [49, 59] width 6 height 6
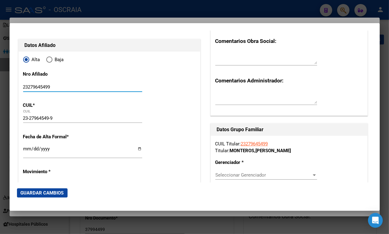
radio input "true"
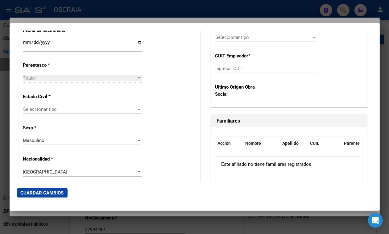
scroll to position [309, 0]
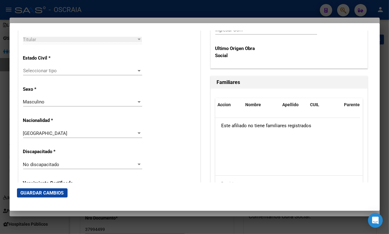
click at [59, 77] on div "Seleccionar tipo Seleccionar tipo" at bounding box center [82, 73] width 119 height 15
click at [56, 69] on span "Seleccionar tipo" at bounding box center [80, 71] width 114 height 6
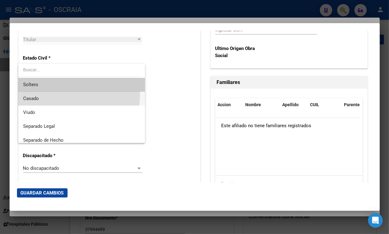
click at [59, 93] on span "Casado" at bounding box center [81, 99] width 117 height 14
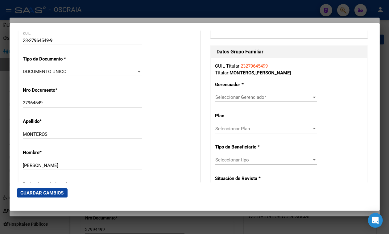
scroll to position [116, 0]
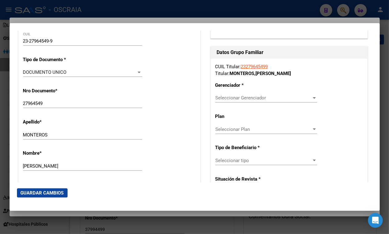
click at [258, 98] on span "Seleccionar Gerenciador" at bounding box center [263, 98] width 96 height 6
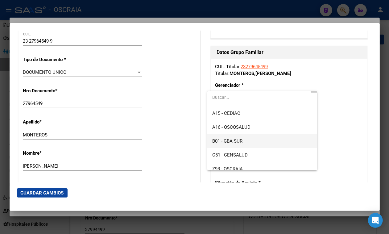
scroll to position [39, 0]
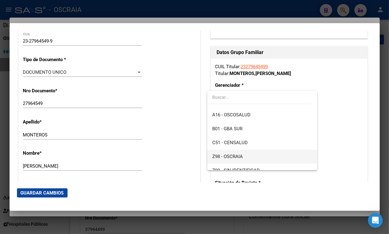
click at [241, 153] on span "Z98 - OSCRAIA" at bounding box center [262, 157] width 100 height 14
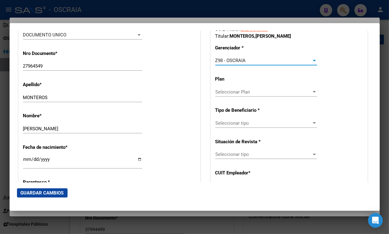
scroll to position [154, 0]
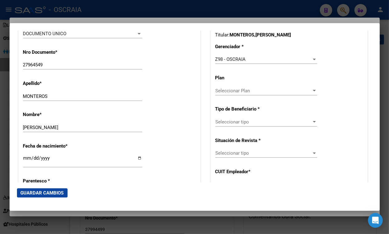
click at [239, 110] on p "Tipo de Beneficiario *" at bounding box center [238, 109] width 47 height 7
click at [236, 121] on span "Seleccionar tipo" at bounding box center [263, 122] width 96 height 6
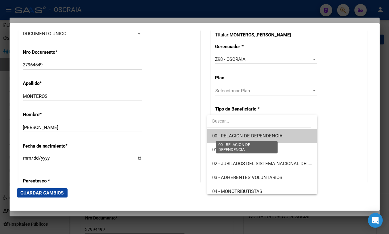
click at [251, 136] on span "00 - RELACION DE DEPENDENCIA" at bounding box center [247, 136] width 70 height 6
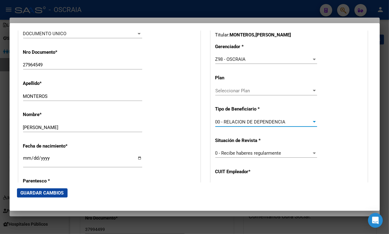
type input "20-24949021-1"
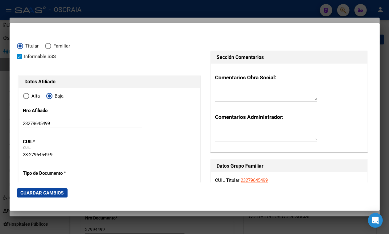
scroll to position [0, 0]
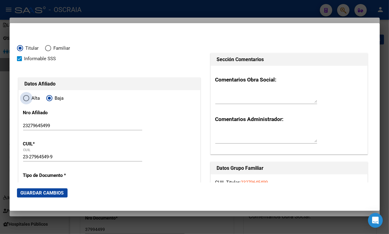
click at [30, 97] on span "Alta" at bounding box center [34, 98] width 11 height 7
click at [29, 97] on input "Alta" at bounding box center [26, 98] width 6 height 6
radio input "true"
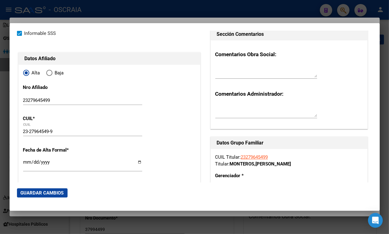
scroll to position [39, 0]
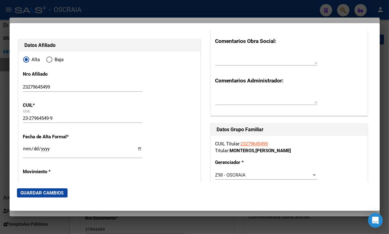
click at [26, 151] on input "Ingresar fecha" at bounding box center [82, 151] width 119 height 10
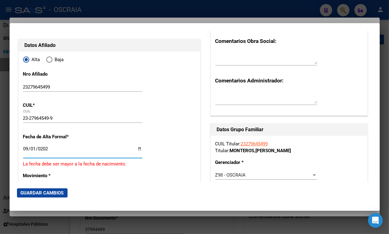
type input "[DATE]"
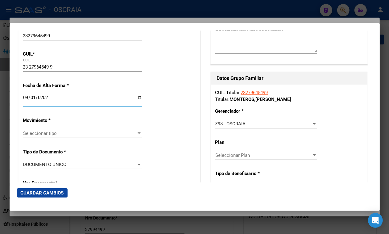
scroll to position [154, 0]
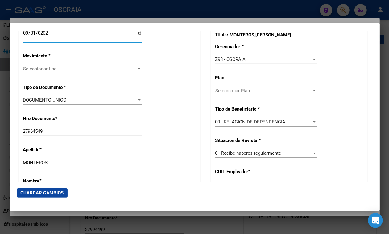
click at [65, 70] on span "Seleccionar tipo" at bounding box center [80, 69] width 114 height 6
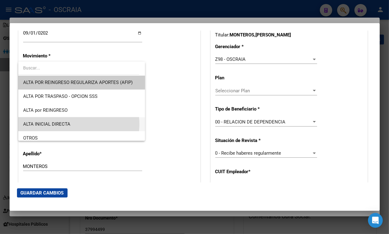
click at [78, 124] on span "ALTA INICIAL DIRECTA" at bounding box center [81, 124] width 117 height 14
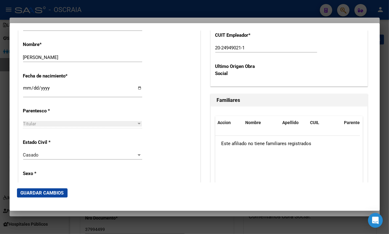
scroll to position [309, 0]
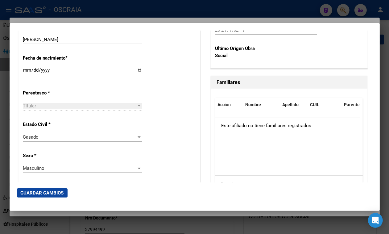
click at [51, 192] on span "Guardar Cambios" at bounding box center [42, 193] width 43 height 6
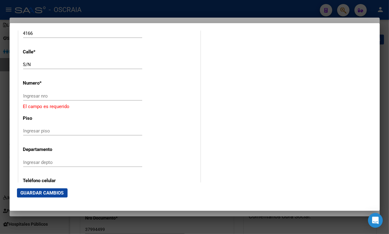
scroll to position [656, 0]
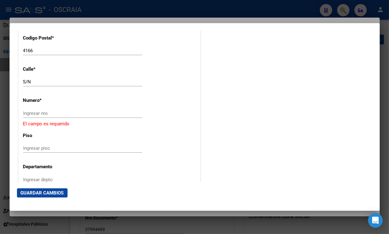
click at [91, 113] on input "Ingresar nro" at bounding box center [82, 113] width 119 height 6
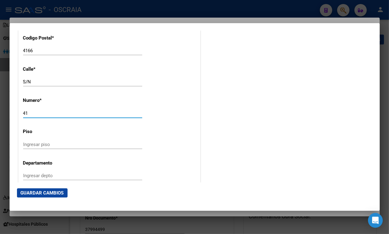
type input "41"
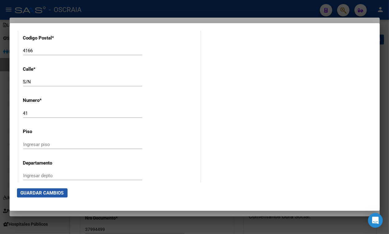
click at [56, 192] on span "Guardar Cambios" at bounding box center [42, 193] width 43 height 6
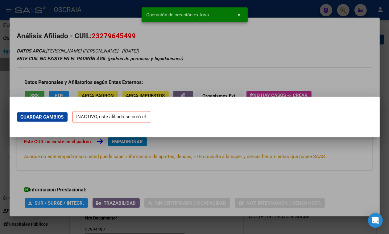
scroll to position [0, 0]
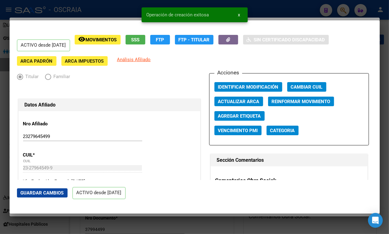
click at [285, 7] on div at bounding box center [194, 117] width 389 height 234
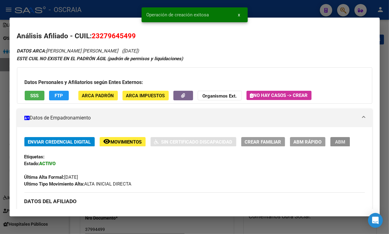
click at [335, 145] on span "ABM" at bounding box center [340, 142] width 10 height 6
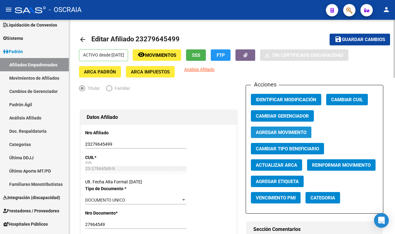
click at [301, 130] on span "Agregar Movimiento" at bounding box center [281, 133] width 51 height 6
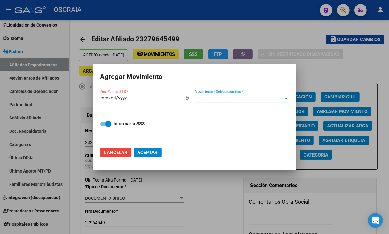
click at [207, 97] on span "Movimiento - Seleccionar tipo *" at bounding box center [239, 99] width 89 height 6
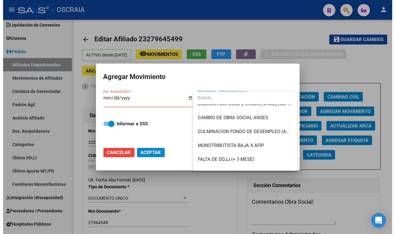
scroll to position [140, 0]
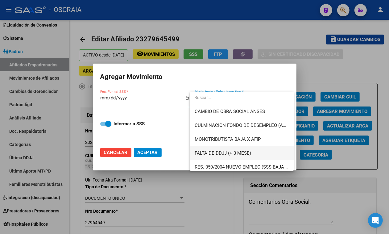
click at [241, 149] on span "FALTA DE DDJJ (+ 3 MESE)" at bounding box center [242, 153] width 94 height 14
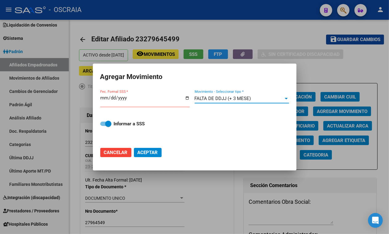
click at [104, 95] on div "Fec. Formal SSS *" at bounding box center [144, 100] width 89 height 13
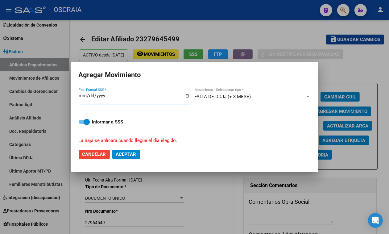
click at [92, 94] on input "[DATE]" at bounding box center [134, 98] width 111 height 10
click at [91, 96] on input "[DATE]" at bounding box center [134, 98] width 111 height 10
click at [149, 100] on input "[DATE]" at bounding box center [134, 98] width 111 height 10
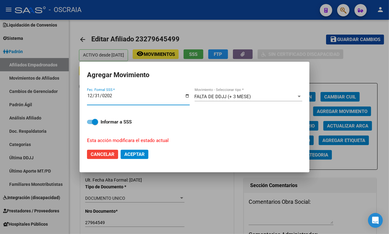
type input "[DATE]"
click at [131, 91] on div "[DATE] Fec. Formal SSS *" at bounding box center [141, 99] width 108 height 24
click at [148, 152] on button "Aceptar" at bounding box center [135, 154] width 28 height 9
checkbox input "false"
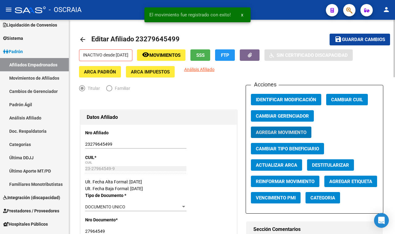
click at [161, 42] on span "Editar Afiliado 23279645499" at bounding box center [135, 39] width 88 height 8
click at [161, 41] on span "Editar Afiliado 23279645499" at bounding box center [135, 39] width 88 height 8
drag, startPoint x: 161, startPoint y: 40, endPoint x: 156, endPoint y: 37, distance: 6.1
click at [156, 37] on span "Editar Afiliado 23279645499" at bounding box center [135, 39] width 88 height 8
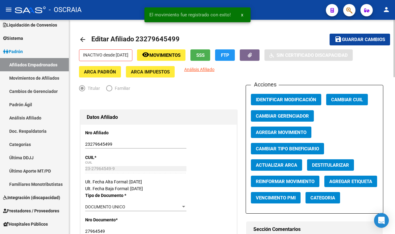
copy h1 "23279645499"
click at [347, 11] on icon "button" at bounding box center [349, 10] width 6 height 7
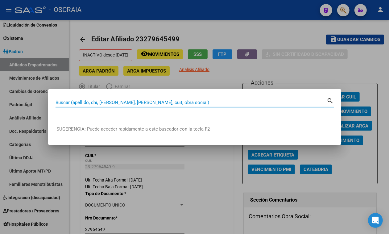
paste input "23279645499"
type input "23279645499"
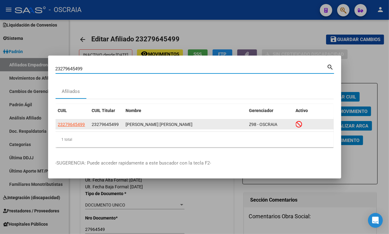
click at [138, 124] on div "[PERSON_NAME] [PERSON_NAME]" at bounding box center [185, 124] width 118 height 7
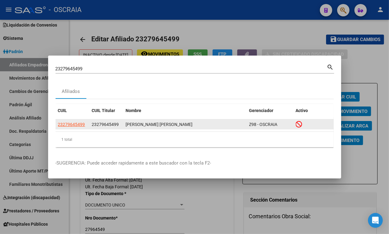
click at [138, 124] on div "[PERSON_NAME] [PERSON_NAME]" at bounding box center [185, 124] width 118 height 7
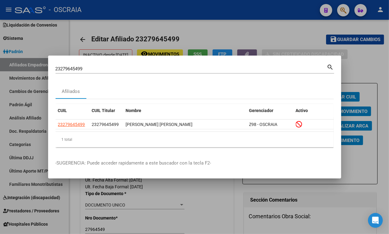
copy div "[PERSON_NAME] [PERSON_NAME]"
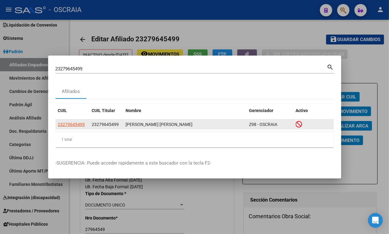
click at [89, 119] on datatable-body-cell "23279645499" at bounding box center [106, 124] width 34 height 10
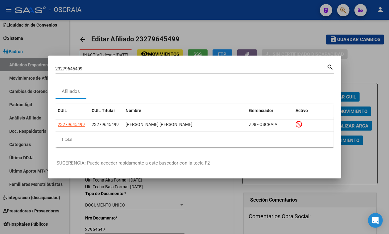
copy span "23279645499"
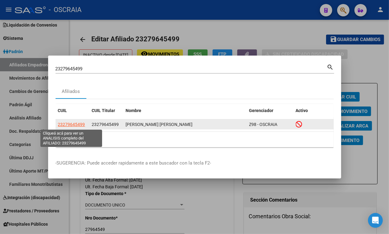
click at [73, 122] on span "23279645499" at bounding box center [71, 124] width 27 height 5
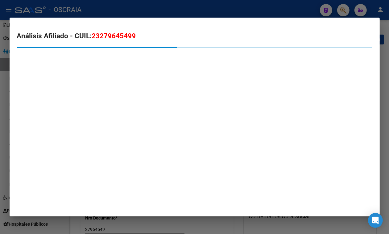
click at [131, 6] on div at bounding box center [194, 117] width 389 height 234
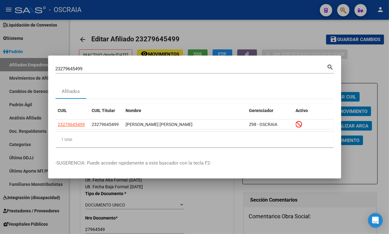
click at [83, 17] on div at bounding box center [194, 117] width 389 height 234
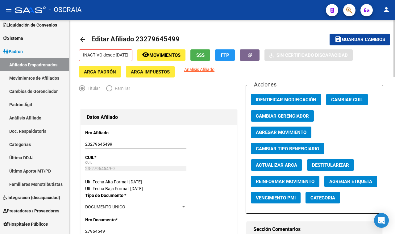
click at [140, 35] on span "Editar Afiliado 23279645499" at bounding box center [135, 39] width 88 height 8
copy h1 "23279645499"
click at [37, 76] on link "Movimientos de Afiliados" at bounding box center [34, 77] width 69 height 13
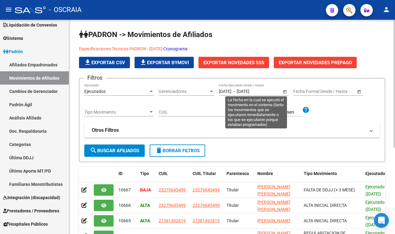
click at [284, 93] on span "Open calendar" at bounding box center [284, 91] width 15 height 15
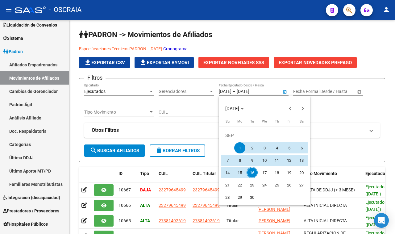
click at [255, 196] on span "30" at bounding box center [252, 197] width 11 height 11
type input "[DATE]"
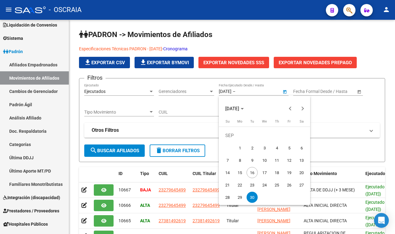
click at [240, 144] on span "1" at bounding box center [239, 147] width 11 height 11
type input "[DATE]"
click at [239, 148] on span "1" at bounding box center [239, 147] width 11 height 11
type input "[DATE]"
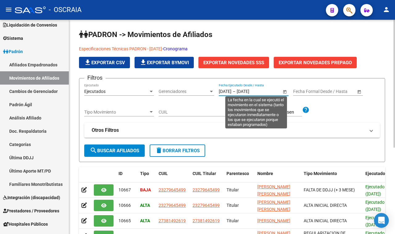
click at [247, 92] on input "[DATE]" at bounding box center [252, 91] width 30 height 5
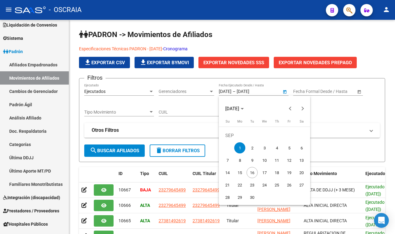
click at [244, 147] on span "1" at bounding box center [239, 147] width 11 height 11
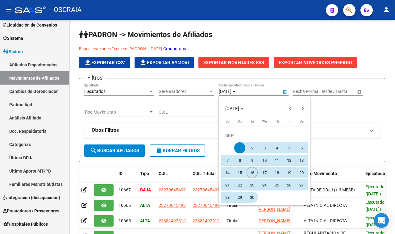
click at [249, 198] on span "30" at bounding box center [252, 197] width 11 height 11
type input "[DATE]"
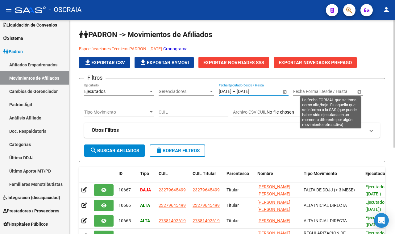
click at [355, 93] on span "Open calendar" at bounding box center [359, 91] width 15 height 15
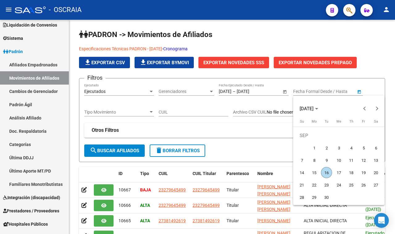
click at [315, 151] on span "1" at bounding box center [314, 147] width 11 height 11
type input "[DATE]"
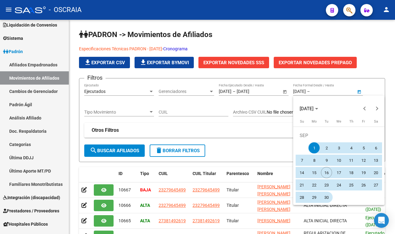
click at [326, 192] on span "30" at bounding box center [326, 197] width 11 height 11
type input "[DATE]"
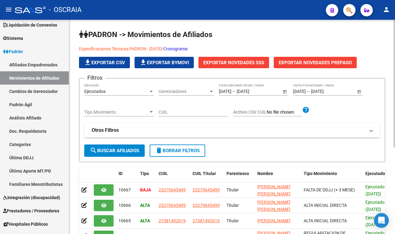
click at [126, 151] on span "search Buscar Afiliados" at bounding box center [114, 151] width 49 height 6
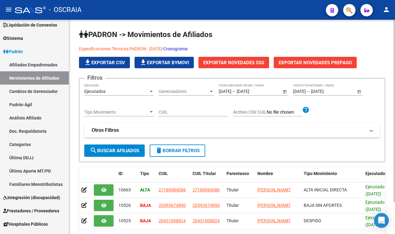
click at [244, 64] on span "Exportar Novedades SSS" at bounding box center [233, 63] width 61 height 6
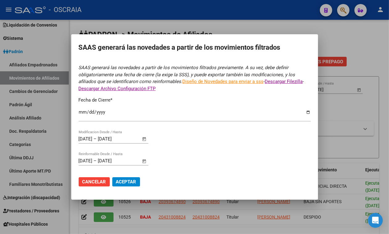
type input "[DATE]"
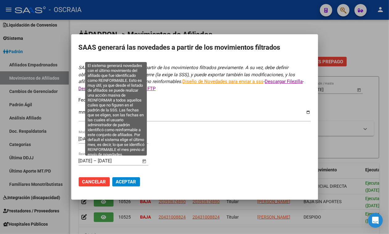
click at [141, 159] on span "Open calendar" at bounding box center [144, 161] width 15 height 15
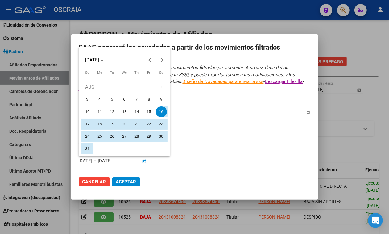
click at [226, 168] on div at bounding box center [194, 117] width 389 height 234
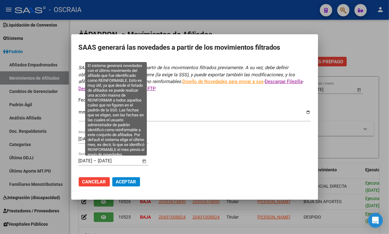
click at [145, 161] on span "Open calendar" at bounding box center [144, 161] width 15 height 15
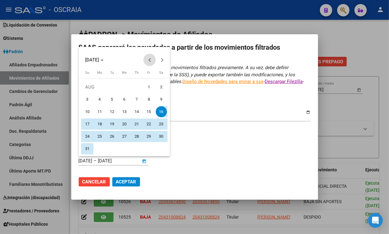
click at [148, 61] on span "Previous month" at bounding box center [149, 60] width 12 height 12
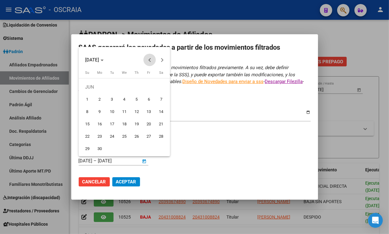
click at [148, 61] on span "Previous month" at bounding box center [149, 60] width 12 height 12
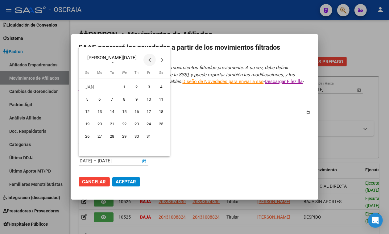
click at [148, 61] on span "Previous month" at bounding box center [149, 60] width 12 height 12
click at [89, 100] on span "1" at bounding box center [87, 99] width 11 height 11
type input "[DATE]"
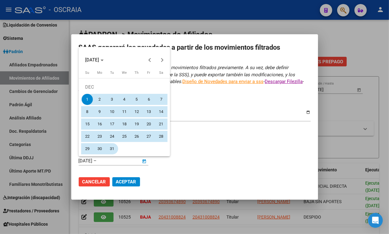
click at [113, 146] on span "31" at bounding box center [111, 148] width 11 height 11
type input "[DATE]"
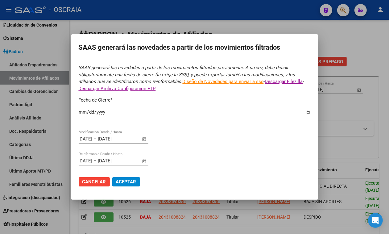
click at [123, 182] on span "Aceptar" at bounding box center [126, 182] width 20 height 6
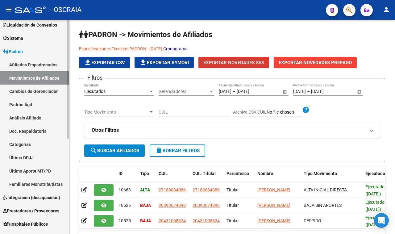
drag, startPoint x: 33, startPoint y: 116, endPoint x: 40, endPoint y: 107, distance: 10.7
click at [33, 116] on link "Análisis Afiliado" at bounding box center [34, 117] width 69 height 13
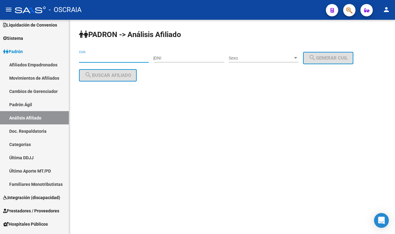
paste input "23-27964549-9"
type input "23-27964549-9"
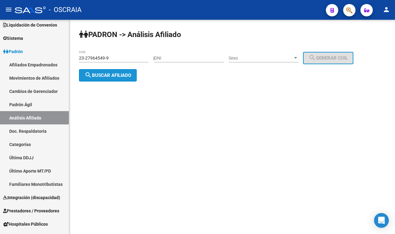
click at [106, 74] on span "search Buscar afiliado" at bounding box center [108, 76] width 47 height 6
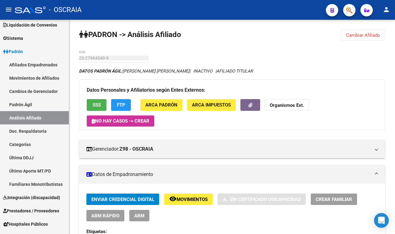
click at [135, 217] on span "ABM" at bounding box center [139, 216] width 10 height 6
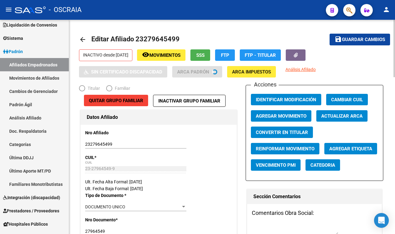
radio input "true"
type input "20-24949021-1"
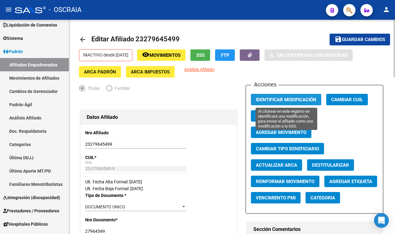
click at [286, 94] on button "Identificar Modificación" at bounding box center [286, 99] width 70 height 11
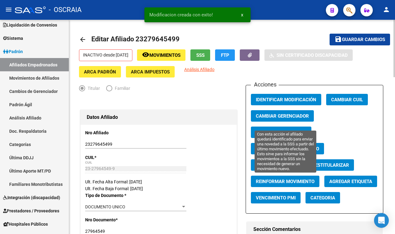
click at [281, 180] on span "Reinformar Movimiento" at bounding box center [285, 182] width 59 height 6
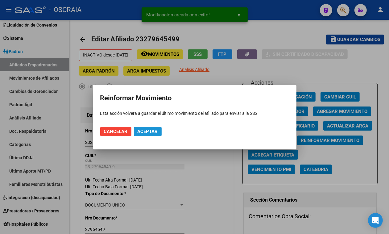
click at [143, 134] on button "Aceptar" at bounding box center [148, 131] width 28 height 9
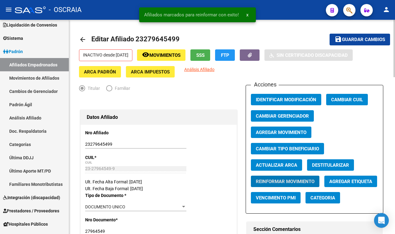
click at [369, 39] on span "Guardar cambios" at bounding box center [363, 40] width 43 height 6
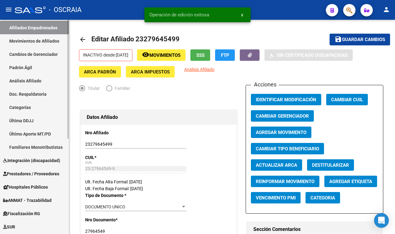
scroll to position [77, 0]
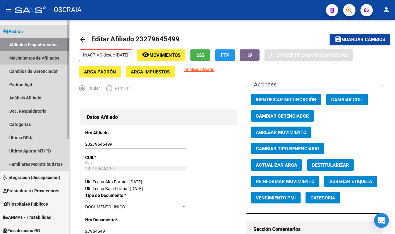
click at [29, 64] on link "Movimientos de Afiliados" at bounding box center [34, 57] width 69 height 13
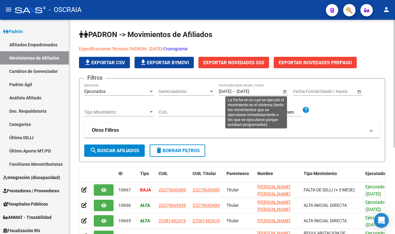
click at [283, 91] on span "Open calendar" at bounding box center [284, 91] width 15 height 15
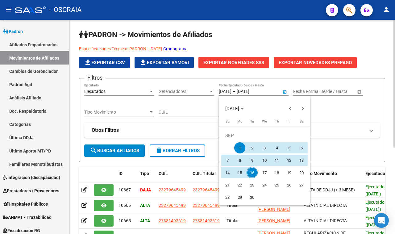
click at [283, 91] on div at bounding box center [197, 117] width 395 height 234
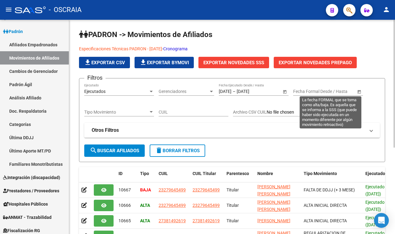
click at [358, 92] on span "Open calendar" at bounding box center [359, 91] width 15 height 15
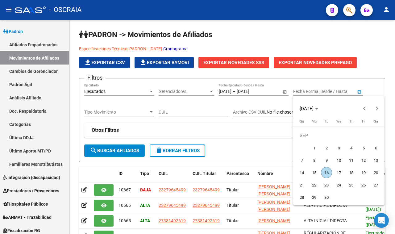
drag, startPoint x: 318, startPoint y: 145, endPoint x: 314, endPoint y: 147, distance: 4.6
click at [318, 145] on span "1" at bounding box center [314, 147] width 11 height 11
type input "[DATE]"
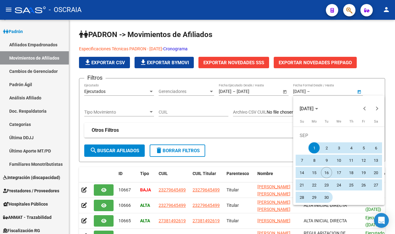
click at [325, 200] on span "30" at bounding box center [326, 197] width 11 height 11
type input "[DATE]"
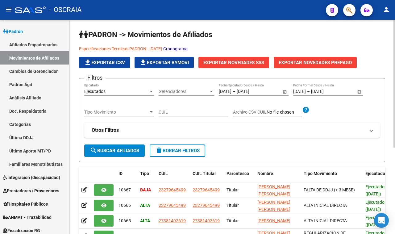
click at [97, 148] on span "search Buscar Afiliados" at bounding box center [114, 151] width 49 height 6
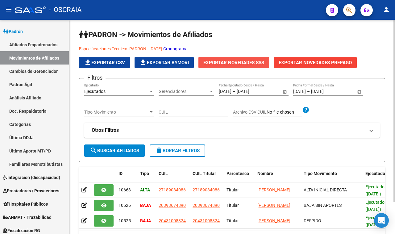
click at [238, 62] on span "Exportar Novedades SSS" at bounding box center [233, 63] width 61 height 6
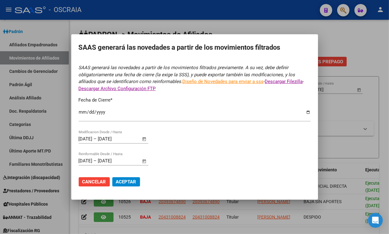
click at [101, 115] on input "[DATE]" at bounding box center [195, 115] width 232 height 10
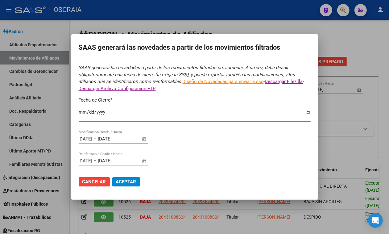
click at [104, 110] on input "[DATE]" at bounding box center [195, 115] width 232 height 10
click at [263, 114] on input "[DATE]" at bounding box center [195, 115] width 232 height 10
click at [287, 114] on input "[DATE]" at bounding box center [195, 115] width 232 height 10
click at [284, 113] on input "[DATE]" at bounding box center [195, 115] width 232 height 10
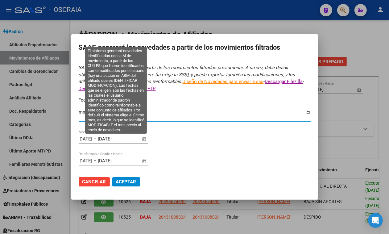
type input "[DATE]"
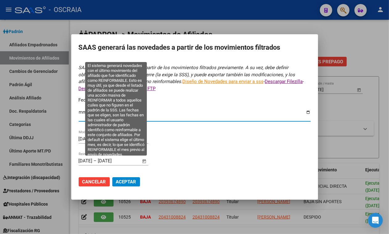
click at [142, 159] on span "Open calendar" at bounding box center [144, 161] width 15 height 15
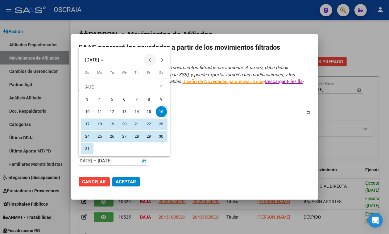
click at [150, 62] on span "Previous month" at bounding box center [149, 60] width 12 height 12
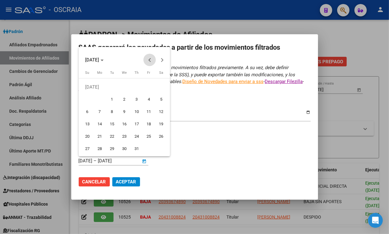
click at [150, 62] on button "Previous month" at bounding box center [149, 60] width 12 height 12
click at [149, 62] on span "Previous month" at bounding box center [149, 60] width 12 height 12
click at [148, 61] on span "Previous month" at bounding box center [149, 60] width 12 height 12
click at [147, 61] on span "Previous month" at bounding box center [149, 60] width 12 height 12
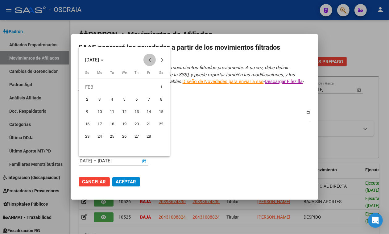
click at [147, 61] on span "Previous month" at bounding box center [149, 60] width 12 height 12
click at [159, 61] on span "Next month" at bounding box center [162, 60] width 12 height 12
click at [147, 61] on span "Previous month" at bounding box center [149, 60] width 12 height 12
click at [88, 95] on span "1" at bounding box center [87, 99] width 11 height 11
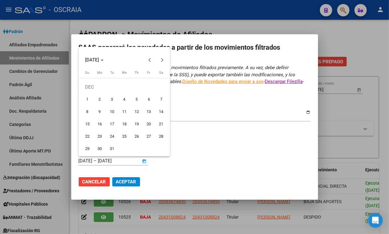
type input "[DATE]"
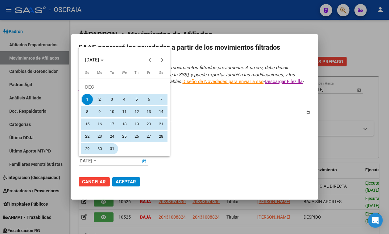
click at [109, 145] on span "31" at bounding box center [111, 148] width 11 height 11
type input "[DATE]"
click at [186, 153] on div at bounding box center [194, 117] width 389 height 234
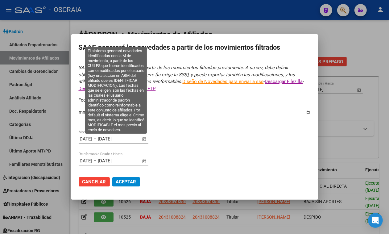
click at [143, 138] on span "Open calendar" at bounding box center [144, 139] width 15 height 15
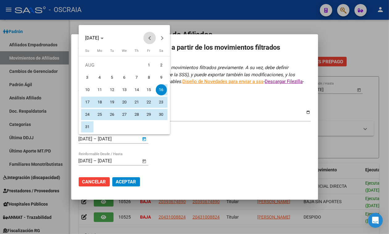
click at [153, 39] on span "Previous month" at bounding box center [149, 38] width 12 height 12
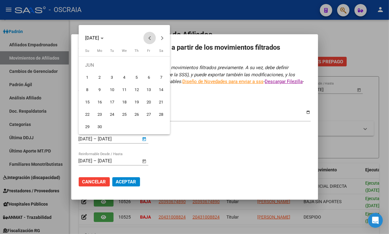
click at [153, 39] on span "Previous month" at bounding box center [149, 38] width 12 height 12
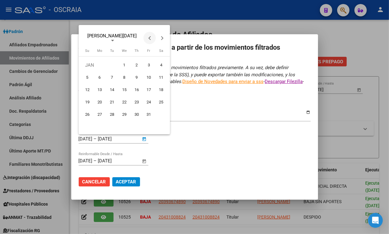
click at [153, 39] on span "Previous month" at bounding box center [149, 38] width 12 height 12
click at [89, 79] on span "1" at bounding box center [87, 77] width 11 height 11
type input "[DATE]"
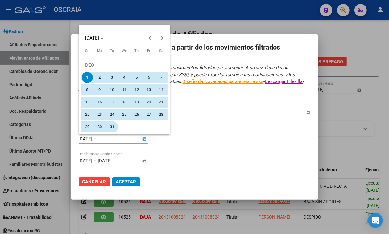
click at [116, 128] on span "31" at bounding box center [111, 126] width 11 height 11
type input "[DATE]"
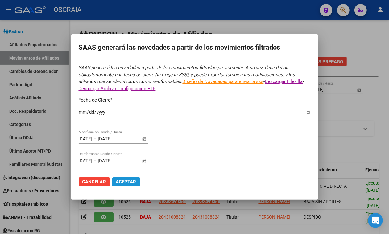
click at [140, 182] on button "Aceptar" at bounding box center [126, 181] width 28 height 9
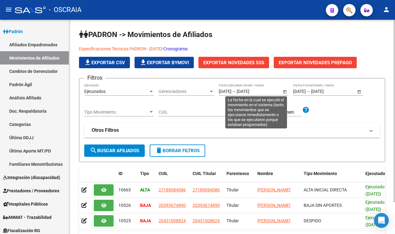
click at [281, 90] on span "Open calendar" at bounding box center [284, 91] width 15 height 15
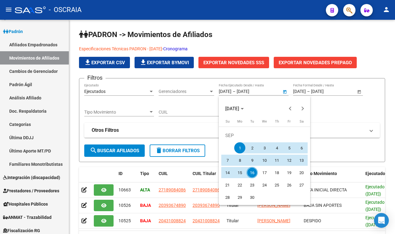
drag, startPoint x: 118, startPoint y: 232, endPoint x: 254, endPoint y: 219, distance: 137.0
click at [253, 219] on div at bounding box center [197, 117] width 395 height 234
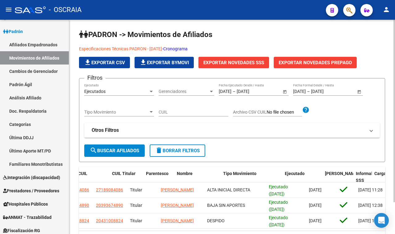
scroll to position [0, 118]
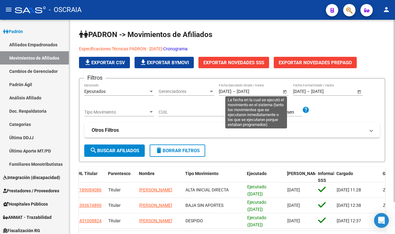
click at [285, 88] on span "Open calendar" at bounding box center [284, 91] width 15 height 15
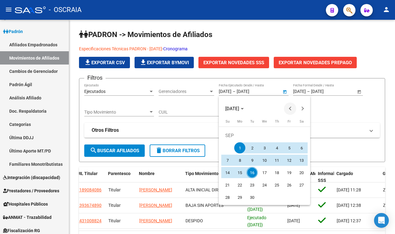
click at [293, 110] on span "Previous month" at bounding box center [290, 108] width 12 height 12
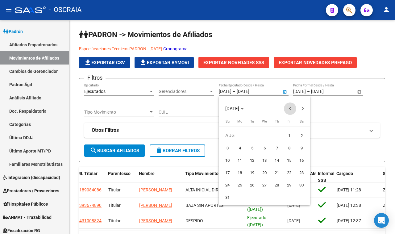
click at [293, 110] on span "Previous month" at bounding box center [290, 108] width 12 height 12
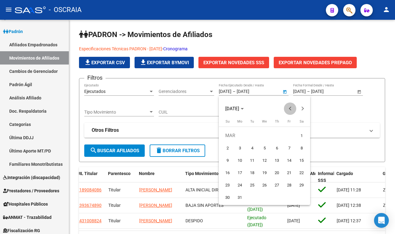
click at [292, 110] on span "Previous month" at bounding box center [290, 108] width 12 height 12
click at [227, 143] on span "1" at bounding box center [227, 147] width 11 height 11
type input "[DATE]"
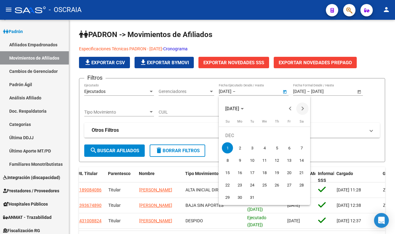
click at [303, 106] on span "Next month" at bounding box center [302, 108] width 12 height 12
click at [304, 106] on span "Next month" at bounding box center [302, 108] width 12 height 12
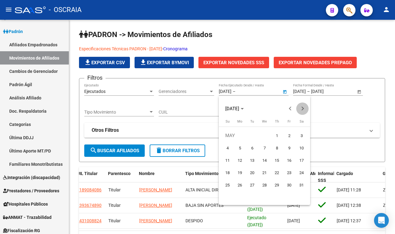
click at [304, 106] on span "Next month" at bounding box center [302, 108] width 12 height 12
click at [305, 106] on span "Next month" at bounding box center [302, 108] width 12 height 12
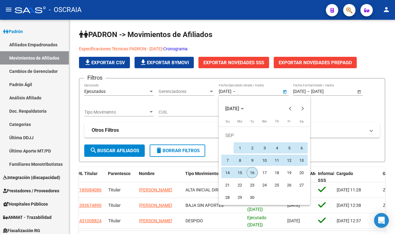
click at [249, 175] on span "16" at bounding box center [252, 172] width 11 height 11
type input "[DATE]"
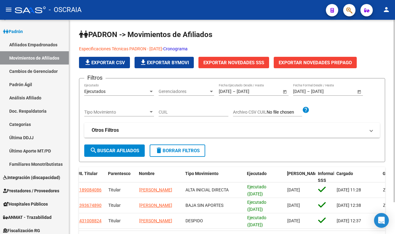
click at [108, 153] on button "search Buscar Afiliados" at bounding box center [114, 150] width 60 height 12
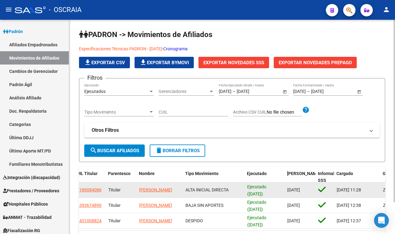
scroll to position [1, 0]
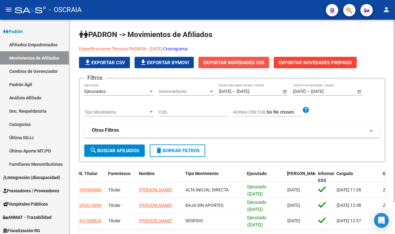
click at [243, 67] on button "Exportar Novedades SSS" at bounding box center [233, 62] width 71 height 11
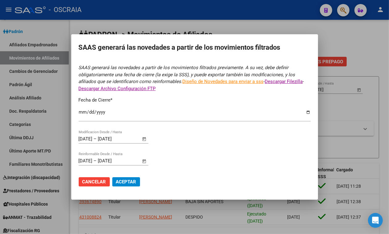
click at [134, 114] on input "[DATE]" at bounding box center [195, 115] width 232 height 10
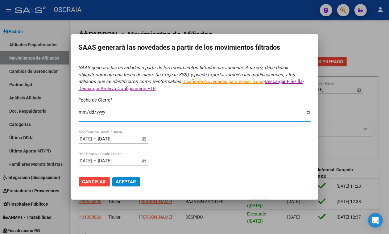
click at [286, 111] on input "[DATE]" at bounding box center [195, 115] width 232 height 10
type input "[DATE]"
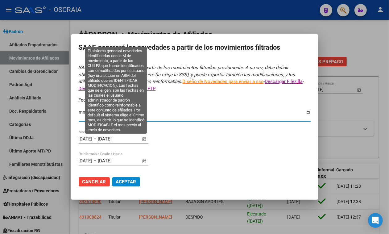
click at [144, 142] on span "Open calendar" at bounding box center [144, 139] width 15 height 15
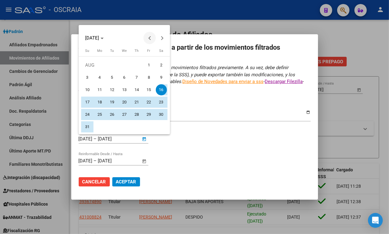
click at [148, 36] on span "Previous month" at bounding box center [149, 38] width 12 height 12
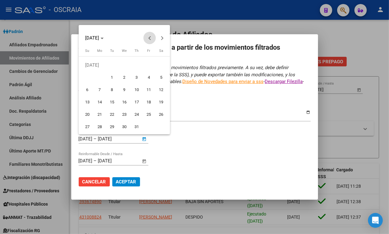
click at [148, 36] on span "Previous month" at bounding box center [149, 38] width 12 height 12
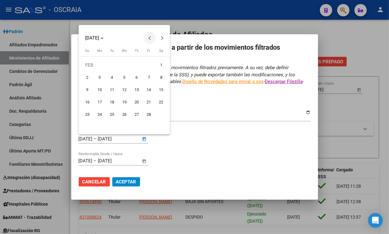
click at [148, 36] on span "Previous month" at bounding box center [149, 38] width 12 height 12
click at [84, 76] on span "1" at bounding box center [87, 77] width 11 height 11
type input "[DATE]"
click at [160, 36] on button "Next month" at bounding box center [162, 38] width 12 height 12
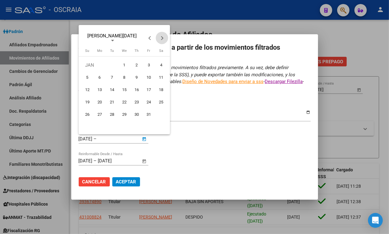
click at [160, 36] on button "Next month" at bounding box center [162, 38] width 12 height 12
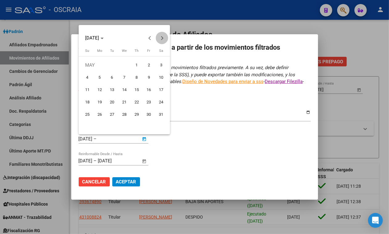
click at [160, 36] on button "Next month" at bounding box center [162, 38] width 12 height 12
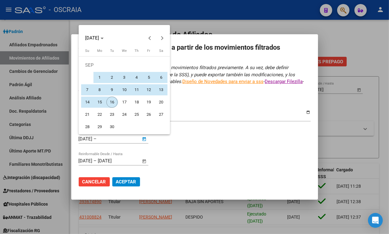
click at [114, 98] on span "16" at bounding box center [111, 102] width 11 height 11
type input "[DATE]"
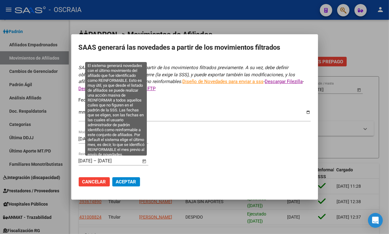
click at [145, 157] on span "Open calendar" at bounding box center [144, 161] width 15 height 15
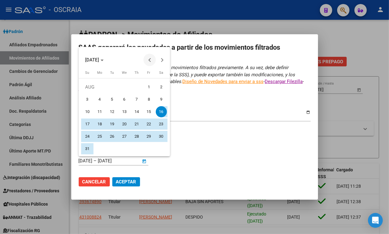
click at [152, 61] on span "Previous month" at bounding box center [149, 60] width 12 height 12
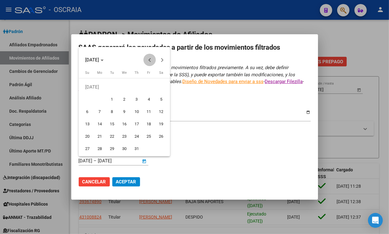
click at [152, 61] on span "Previous month" at bounding box center [149, 60] width 12 height 12
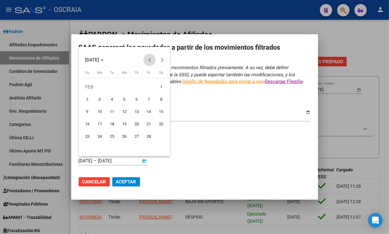
click at [152, 61] on span "Previous month" at bounding box center [149, 60] width 12 height 12
click at [88, 101] on span "1" at bounding box center [87, 99] width 11 height 11
type input "[DATE]"
click at [163, 64] on span "Next month" at bounding box center [162, 60] width 12 height 12
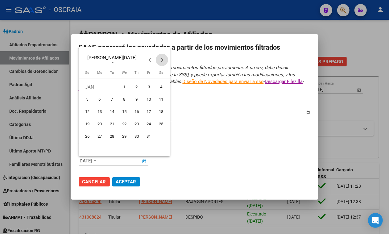
click at [163, 64] on span "Next month" at bounding box center [162, 60] width 12 height 12
click at [163, 63] on span "Next month" at bounding box center [162, 60] width 12 height 12
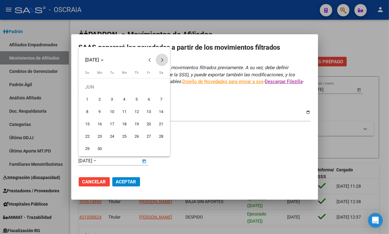
click at [163, 63] on span "Next month" at bounding box center [162, 60] width 12 height 12
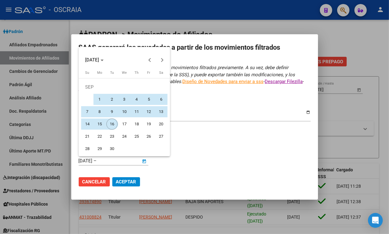
click at [112, 121] on span "16" at bounding box center [111, 123] width 11 height 11
type input "[DATE]"
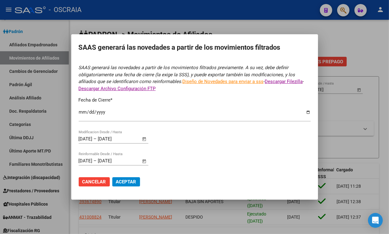
click at [131, 180] on span "Aceptar" at bounding box center [126, 182] width 20 height 6
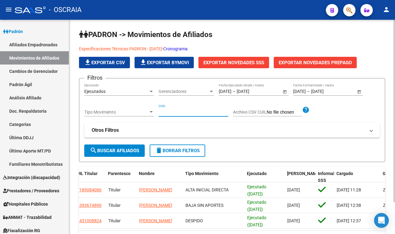
paste input "23279645499"
type input "23279645499"
click at [128, 148] on span "search Buscar Afiliados" at bounding box center [114, 151] width 49 height 6
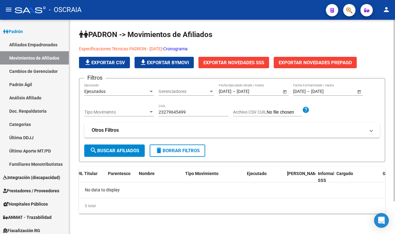
scroll to position [0, 0]
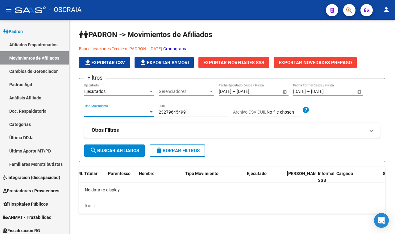
click at [138, 113] on span "Tipo Movimiento" at bounding box center [116, 112] width 64 height 5
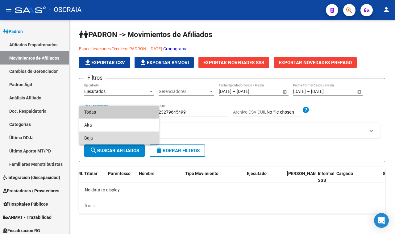
click at [143, 137] on span "Baja" at bounding box center [119, 137] width 70 height 13
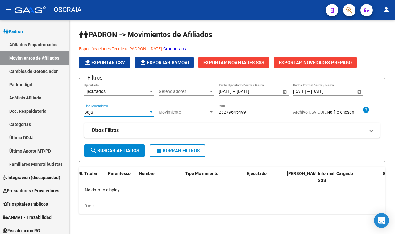
click at [127, 147] on button "search Buscar Afiliados" at bounding box center [114, 150] width 60 height 12
click at [189, 114] on div "Movimiento Movimiento" at bounding box center [187, 110] width 56 height 12
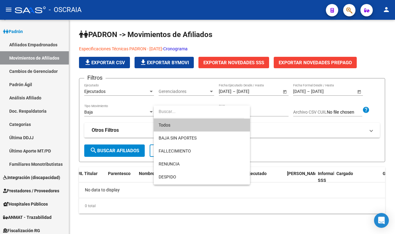
click at [191, 127] on span "Todos" at bounding box center [202, 124] width 86 height 13
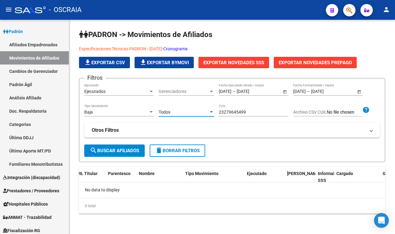
click at [118, 148] on span "search Buscar Afiliados" at bounding box center [114, 151] width 49 height 6
click at [139, 87] on div "Ejecutados Ejecutado" at bounding box center [119, 89] width 70 height 12
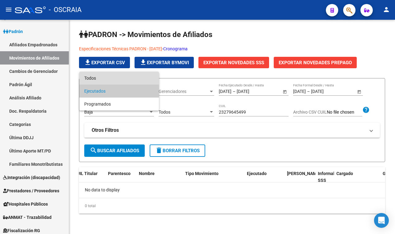
click at [136, 76] on span "Todos" at bounding box center [119, 78] width 70 height 13
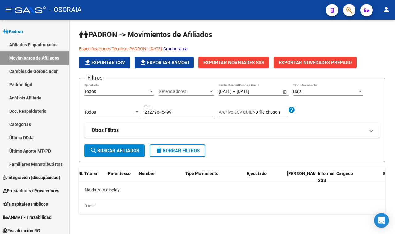
click at [124, 144] on div "Filtros Todos Ejecutado Gerenciadores Gerenciadores [DATE] [DATE] – [DATE] [DAT…" at bounding box center [232, 113] width 296 height 61
click at [126, 148] on span "search Buscar Afiliados" at bounding box center [114, 151] width 49 height 6
click at [130, 147] on button "search Buscar Afiliados" at bounding box center [114, 150] width 60 height 12
drag, startPoint x: 187, startPoint y: 115, endPoint x: 182, endPoint y: 111, distance: 5.9
click at [186, 115] on div "23279645499 CUIL" at bounding box center [179, 110] width 70 height 12
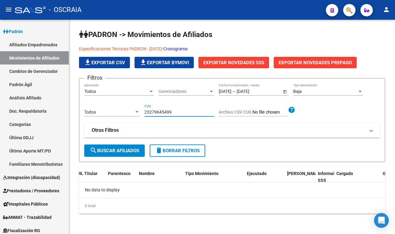
drag, startPoint x: 181, startPoint y: 110, endPoint x: 99, endPoint y: 111, distance: 81.8
click at [99, 111] on div "Filtros Todos Ejecutado Gerenciadores Gerenciadores [DATE] [DATE] – [DATE] [DAT…" at bounding box center [232, 113] width 296 height 61
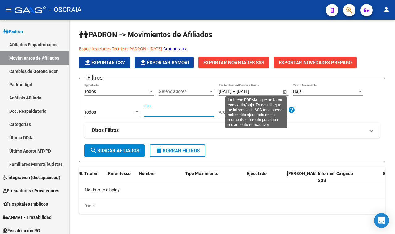
click at [285, 89] on span "Open calendar" at bounding box center [284, 91] width 15 height 15
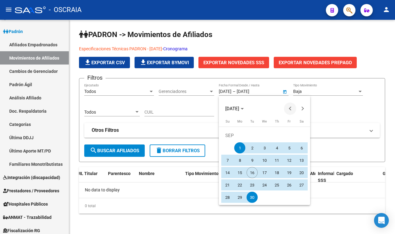
click at [288, 107] on span "Previous month" at bounding box center [290, 108] width 12 height 12
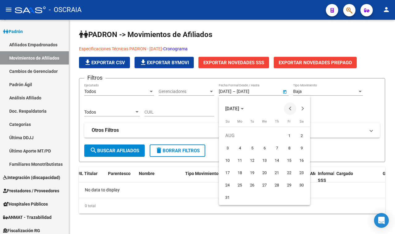
click at [288, 107] on span "Previous month" at bounding box center [290, 108] width 12 height 12
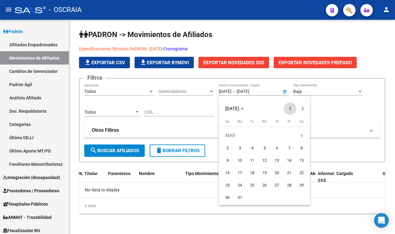
click at [288, 107] on span "Previous month" at bounding box center [290, 108] width 12 height 12
click at [289, 107] on span "Previous month" at bounding box center [290, 108] width 12 height 12
click at [303, 109] on button "Next month" at bounding box center [302, 108] width 12 height 12
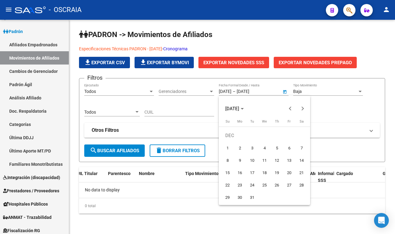
click at [229, 147] on span "1" at bounding box center [227, 147] width 11 height 11
type input "[DATE]"
click at [302, 109] on button "Next month" at bounding box center [302, 108] width 12 height 12
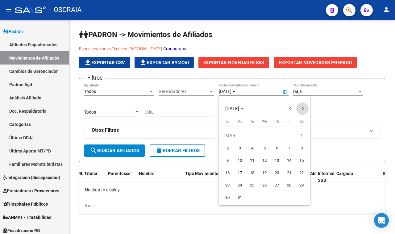
click at [302, 109] on button "Next month" at bounding box center [302, 108] width 12 height 12
click at [303, 110] on button "Next month" at bounding box center [302, 108] width 12 height 12
click at [303, 110] on span "Next month" at bounding box center [302, 108] width 12 height 12
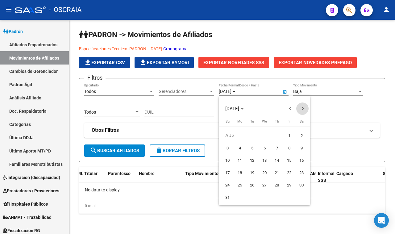
click at [303, 110] on span "Next month" at bounding box center [302, 108] width 12 height 12
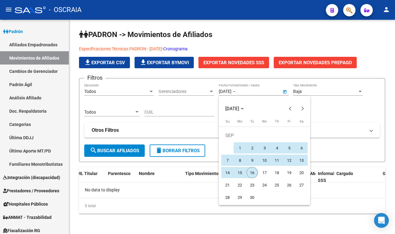
click at [252, 172] on span "16" at bounding box center [252, 172] width 11 height 11
type input "[DATE]"
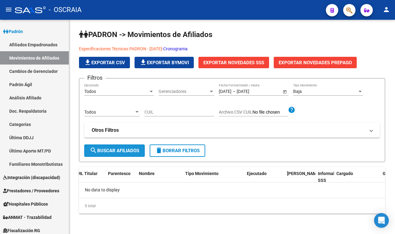
click at [129, 148] on span "search Buscar Afiliados" at bounding box center [114, 151] width 49 height 6
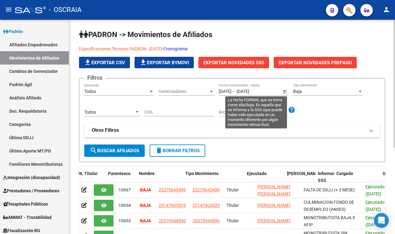
click at [281, 92] on span "Open calendar" at bounding box center [284, 91] width 15 height 15
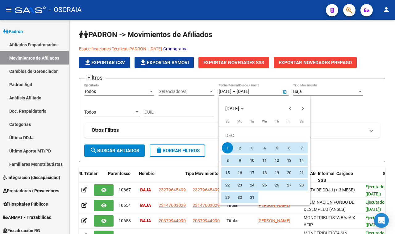
click at [325, 93] on div at bounding box center [197, 117] width 395 height 234
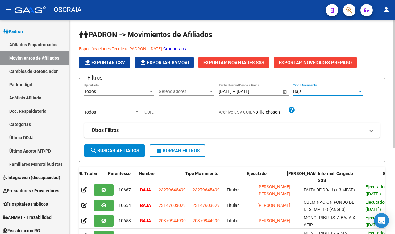
click at [323, 91] on div "Baja" at bounding box center [325, 91] width 64 height 5
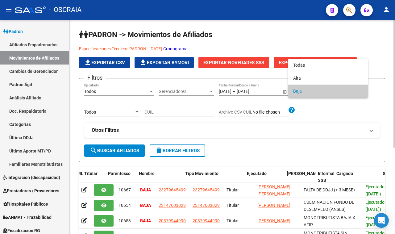
click at [323, 91] on span "Baja" at bounding box center [328, 91] width 70 height 13
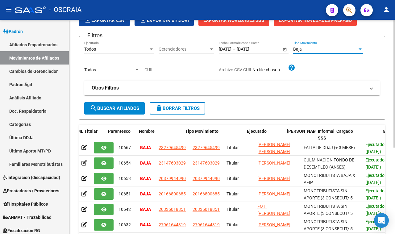
scroll to position [30, 0]
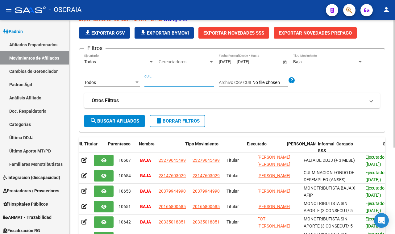
paste input "23279645499"
type input "23279645499"
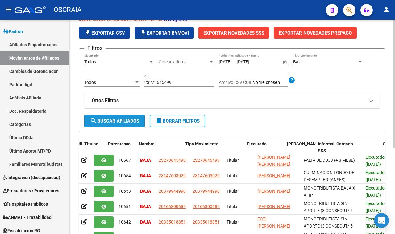
click at [118, 121] on span "search Buscar Afiliados" at bounding box center [114, 121] width 49 height 6
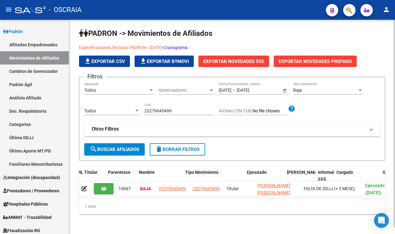
scroll to position [6, 0]
click at [218, 126] on mat-panel-title "Otros Filtros" at bounding box center [228, 129] width 273 height 7
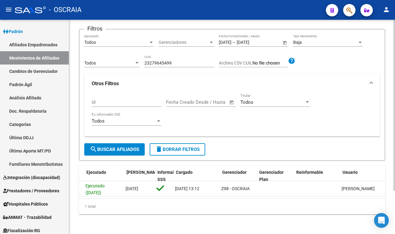
scroll to position [0, 276]
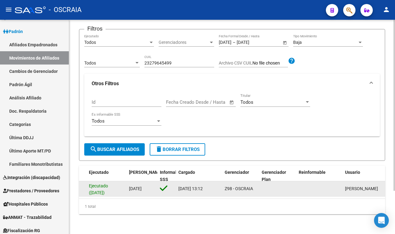
drag, startPoint x: 181, startPoint y: 181, endPoint x: 201, endPoint y: 182, distance: 20.4
click at [201, 186] on span "[DATE] 13:12" at bounding box center [190, 188] width 24 height 5
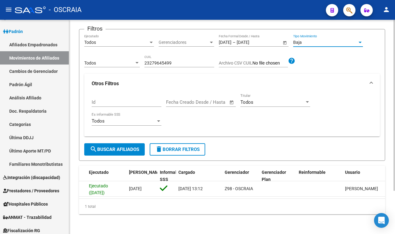
click at [321, 40] on div "Baja" at bounding box center [325, 42] width 64 height 5
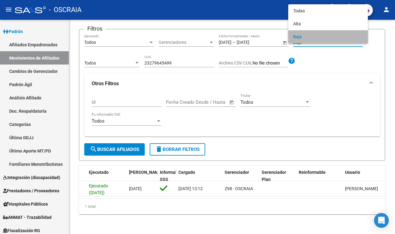
click at [314, 41] on span "Baja" at bounding box center [328, 36] width 70 height 13
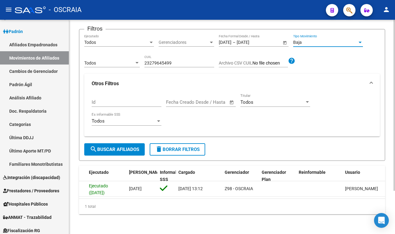
click at [125, 64] on div "Todos Movimiento" at bounding box center [112, 64] width 56 height 18
click at [125, 62] on div "Todos Movimiento" at bounding box center [112, 61] width 56 height 12
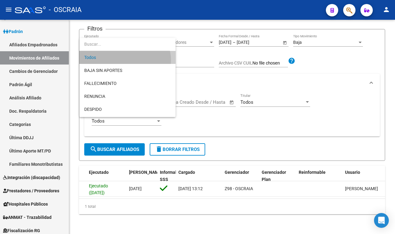
click at [124, 60] on span "Todos" at bounding box center [127, 57] width 86 height 13
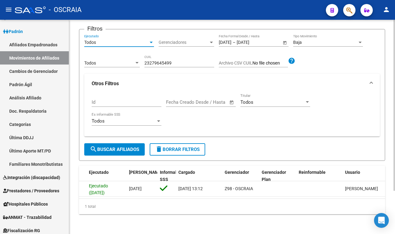
click at [109, 40] on div "Todos" at bounding box center [116, 42] width 64 height 5
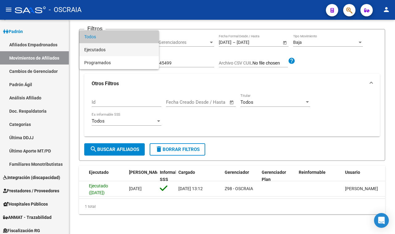
click at [110, 47] on span "Ejecutados" at bounding box center [119, 49] width 70 height 13
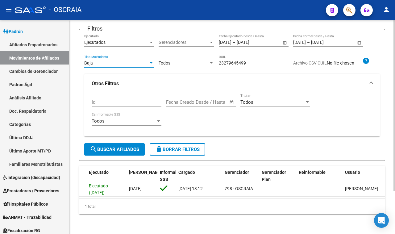
click at [116, 60] on div "Baja" at bounding box center [116, 62] width 64 height 5
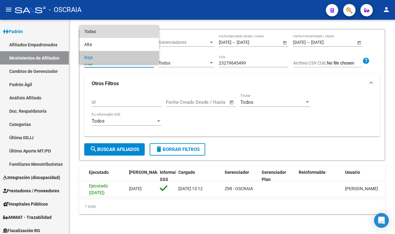
click at [112, 31] on span "Todas" at bounding box center [119, 31] width 70 height 13
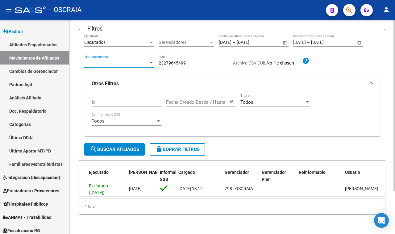
click at [126, 150] on form "Filtros Ejecutados Ejecutado Gerenciadores Gerenciadores [DATE] [DATE] – [DATE]…" at bounding box center [232, 95] width 306 height 132
click at [124, 147] on span "search Buscar Afiliados" at bounding box center [114, 150] width 49 height 6
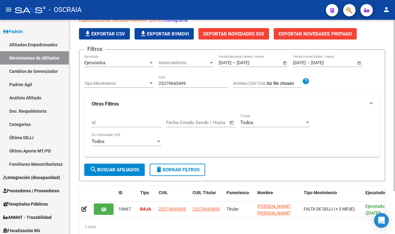
scroll to position [16, 0]
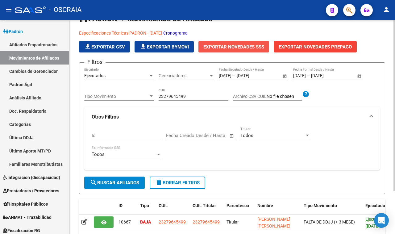
click at [246, 48] on span "Exportar Novedades SSS" at bounding box center [233, 47] width 61 height 6
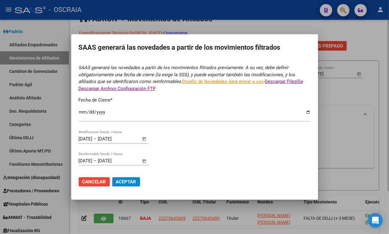
type input "[DATE]"
click at [333, 100] on div at bounding box center [194, 117] width 389 height 234
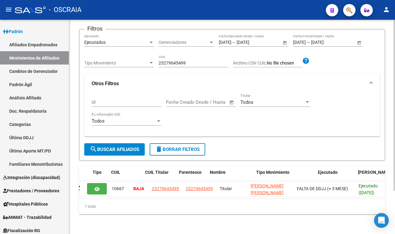
scroll to position [0, 0]
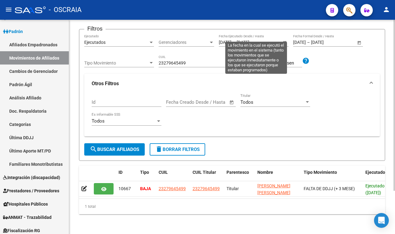
click at [285, 36] on span "Open calendar" at bounding box center [284, 42] width 15 height 15
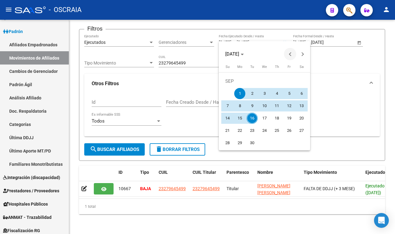
click at [288, 54] on button "Previous month" at bounding box center [290, 54] width 12 height 12
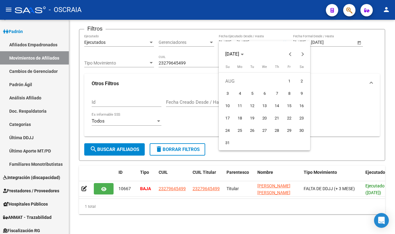
click at [284, 80] on span "1" at bounding box center [289, 81] width 11 height 11
type input "[DATE]"
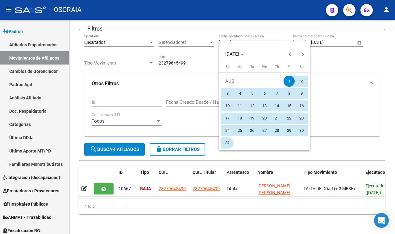
click at [222, 140] on span "31" at bounding box center [227, 142] width 11 height 11
type input "[DATE]"
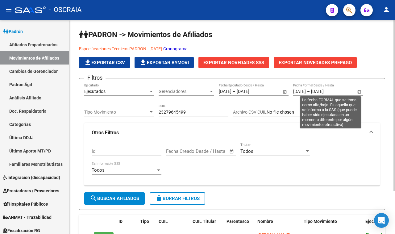
click at [360, 93] on span "Open calendar" at bounding box center [359, 91] width 15 height 15
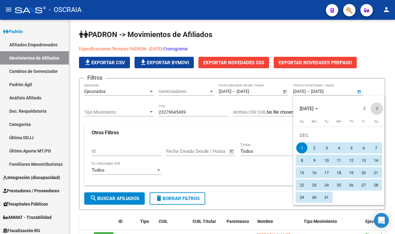
click at [375, 112] on span "Next month" at bounding box center [377, 108] width 12 height 12
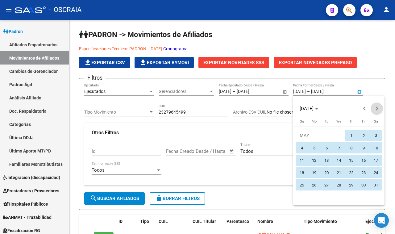
click at [375, 112] on span "Next month" at bounding box center [377, 108] width 12 height 12
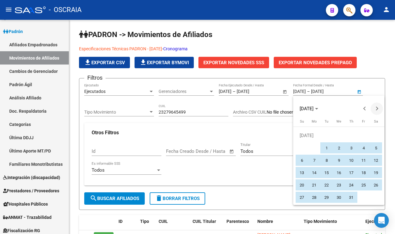
click at [375, 112] on span "Next month" at bounding box center [377, 108] width 12 height 12
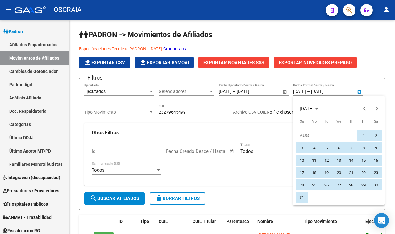
click at [359, 135] on span "1" at bounding box center [363, 135] width 11 height 11
type input "[DATE]"
click at [298, 197] on span "31" at bounding box center [301, 197] width 11 height 11
type input "[DATE]"
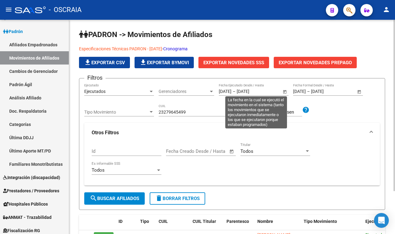
click at [283, 93] on span "Open calendar" at bounding box center [284, 91] width 15 height 15
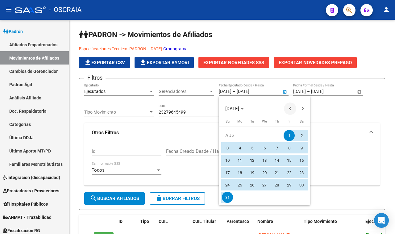
click at [290, 112] on span "Previous month" at bounding box center [290, 108] width 12 height 12
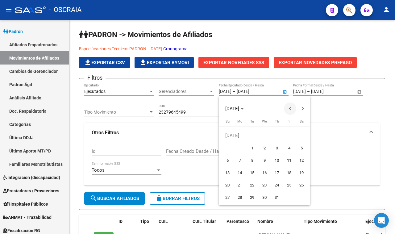
click at [290, 112] on span "Previous month" at bounding box center [290, 108] width 12 height 12
click at [227, 147] on span "1" at bounding box center [227, 147] width 11 height 11
type input "[DATE]"
click at [301, 110] on button "Next month" at bounding box center [302, 108] width 12 height 12
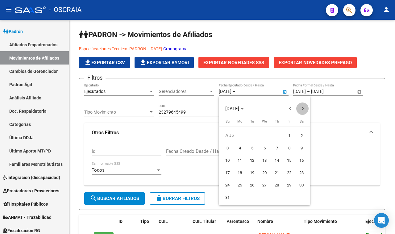
click at [300, 110] on span "Next month" at bounding box center [302, 108] width 12 height 12
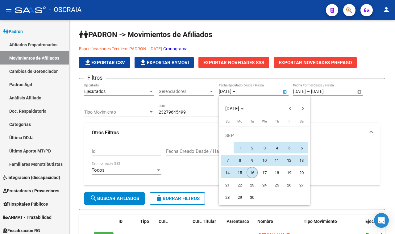
click at [255, 171] on span "16" at bounding box center [252, 172] width 11 height 11
type input "[DATE]"
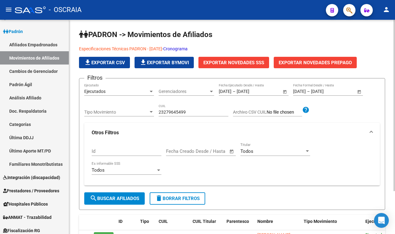
click at [113, 200] on span "search Buscar Afiliados" at bounding box center [114, 199] width 49 height 6
click at [175, 110] on input "23279645499" at bounding box center [194, 112] width 70 height 5
click at [127, 198] on span "search Buscar Afiliados" at bounding box center [114, 199] width 49 height 6
click at [107, 91] on div "Ejecutados" at bounding box center [116, 91] width 64 height 5
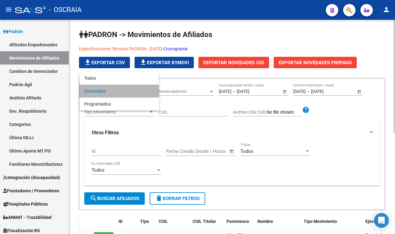
click at [107, 91] on span "Ejecutados" at bounding box center [119, 91] width 70 height 13
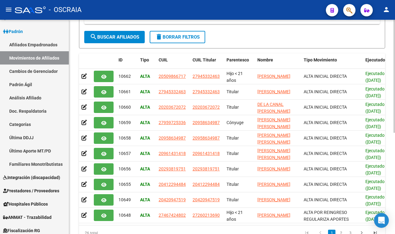
scroll to position [0, 0]
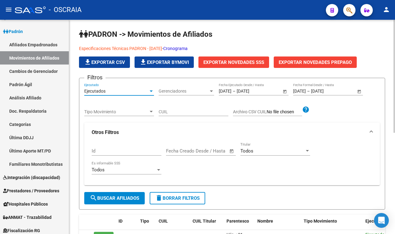
click at [186, 113] on input "CUIL" at bounding box center [194, 111] width 70 height 5
paste input "20379944990"
type input "20379944990"
click at [129, 194] on button "search Buscar Afiliados" at bounding box center [114, 198] width 60 height 12
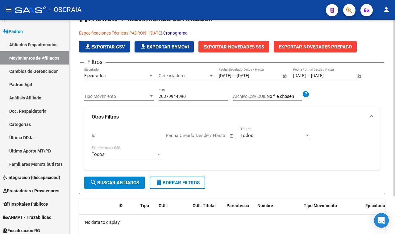
scroll to position [8, 0]
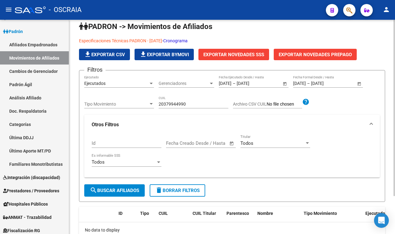
click at [201, 106] on input "20379944990" at bounding box center [194, 104] width 70 height 5
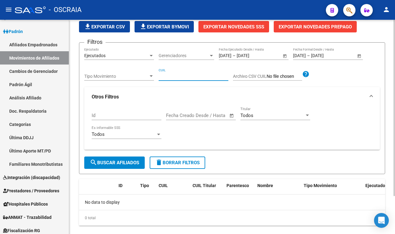
scroll to position [46, 0]
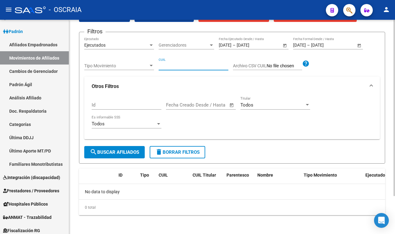
click at [93, 158] on form "Filtros Ejecutados Ejecutado Gerenciadores Gerenciadores [DATE] [DATE] – [DATE]…" at bounding box center [232, 98] width 306 height 132
click at [96, 155] on mat-icon "search" at bounding box center [93, 151] width 7 height 7
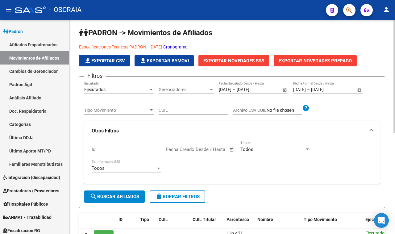
scroll to position [0, 0]
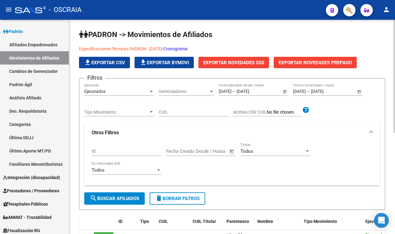
click at [257, 62] on span "Exportar Novedades SSS" at bounding box center [233, 63] width 61 height 6
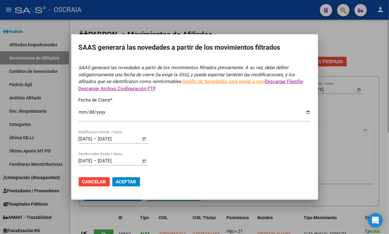
type input "[DATE]"
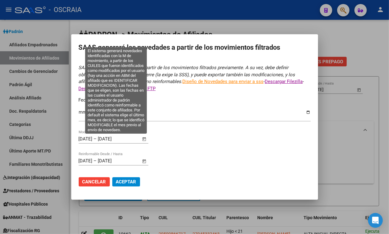
click at [146, 138] on span "Open calendar" at bounding box center [144, 139] width 15 height 15
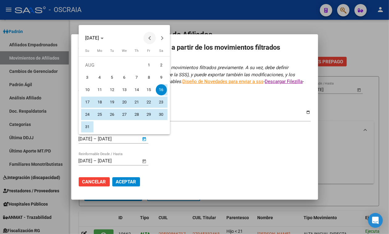
click at [151, 42] on span "Previous month" at bounding box center [149, 38] width 12 height 12
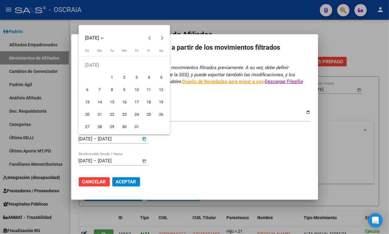
click at [111, 74] on span "1" at bounding box center [111, 77] width 11 height 11
type input "[DATE]"
click at [161, 42] on span "Next month" at bounding box center [162, 38] width 12 height 12
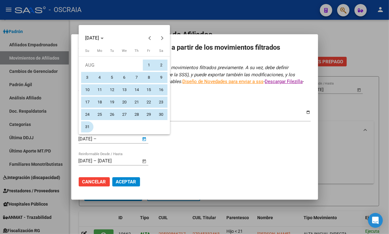
click at [89, 127] on span "31" at bounding box center [87, 126] width 11 height 11
type input "[DATE]"
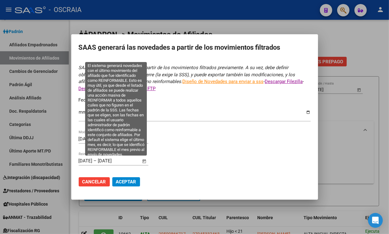
click at [143, 158] on span "Open calendar" at bounding box center [144, 161] width 15 height 15
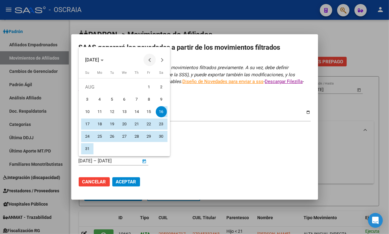
click at [152, 64] on span "Previous month" at bounding box center [149, 60] width 12 height 12
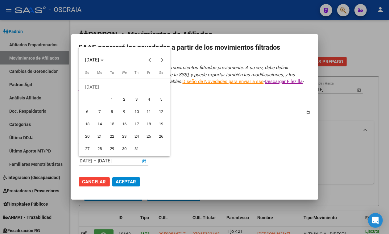
click at [109, 97] on span "1" at bounding box center [111, 99] width 11 height 11
type input "[DATE]"
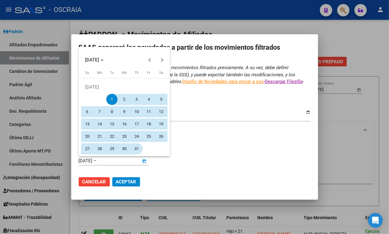
click at [137, 143] on button "31" at bounding box center [137, 149] width 12 height 12
type input "[DATE]"
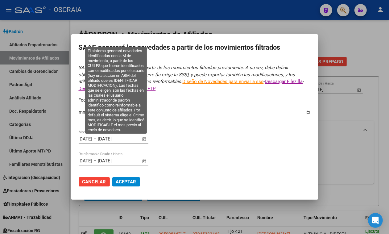
click at [143, 139] on span "Open calendar" at bounding box center [144, 139] width 15 height 15
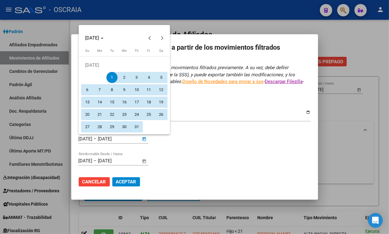
click at [110, 74] on span "1" at bounding box center [111, 77] width 11 height 11
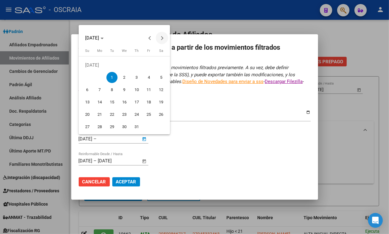
click at [162, 39] on span "Next month" at bounding box center [162, 38] width 12 height 12
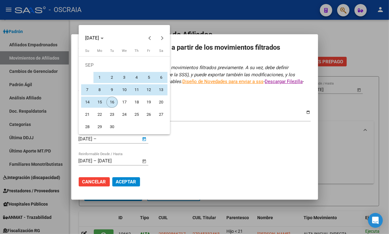
click at [107, 104] on span "16" at bounding box center [111, 102] width 11 height 11
type input "[DATE]"
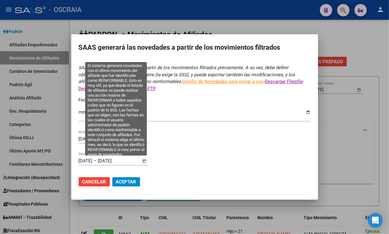
click at [143, 161] on span "Open calendar" at bounding box center [144, 161] width 15 height 15
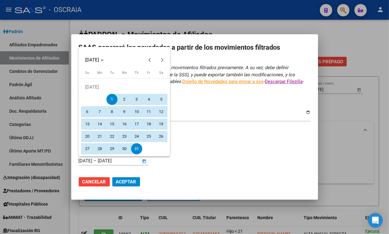
click at [114, 95] on span "1" at bounding box center [111, 99] width 11 height 11
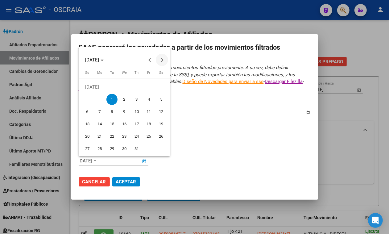
click at [165, 59] on span "Next month" at bounding box center [162, 60] width 12 height 12
click at [166, 60] on span "Next month" at bounding box center [162, 60] width 12 height 12
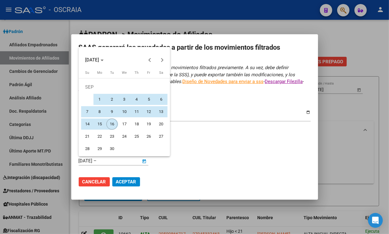
click at [114, 124] on span "16" at bounding box center [111, 123] width 11 height 11
type input "[DATE]"
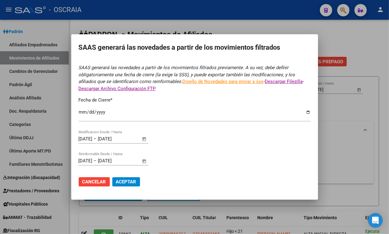
click at [122, 183] on span "Aceptar" at bounding box center [126, 182] width 20 height 6
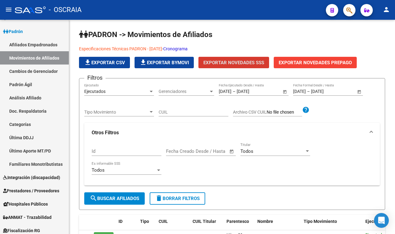
click at [352, 9] on icon "button" at bounding box center [349, 10] width 6 height 7
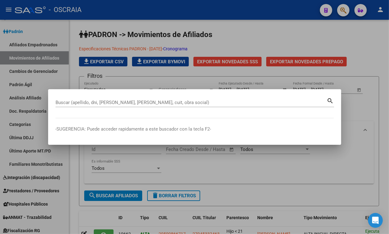
click at [210, 105] on input "Buscar (apellido, dni, [PERSON_NAME], [PERSON_NAME], cuit, obra social)" at bounding box center [192, 103] width 272 height 6
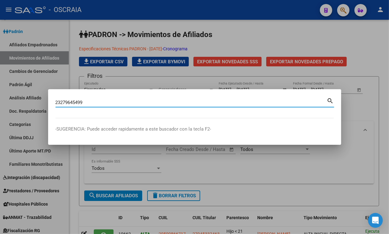
type input "23279645499"
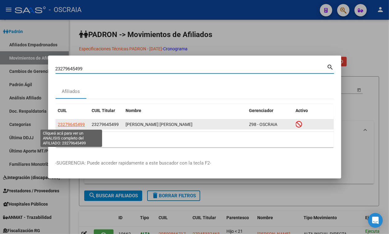
click at [70, 123] on span "23279645499" at bounding box center [71, 124] width 27 height 5
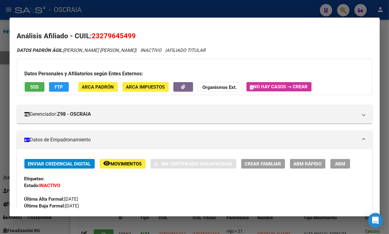
click at [126, 163] on span "Movimientos" at bounding box center [126, 164] width 31 height 6
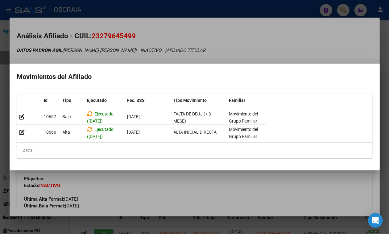
click at [94, 183] on div at bounding box center [194, 117] width 389 height 234
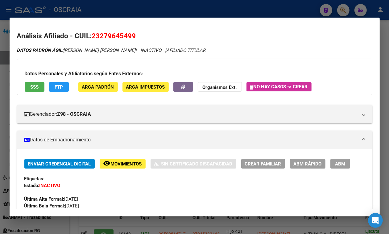
click at [335, 167] on span "ABM" at bounding box center [340, 164] width 10 height 6
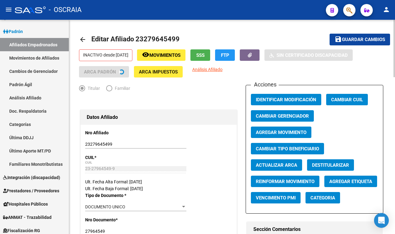
radio input "true"
type input "20-24949021-1"
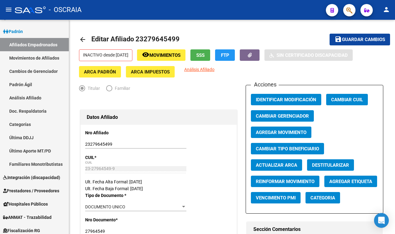
click at [350, 5] on span "button" at bounding box center [349, 10] width 6 height 13
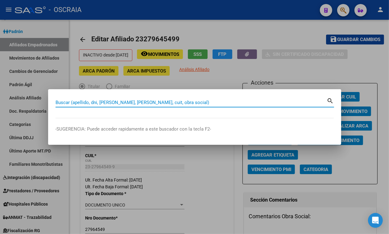
paste input "27576530469"
type input "27576530469"
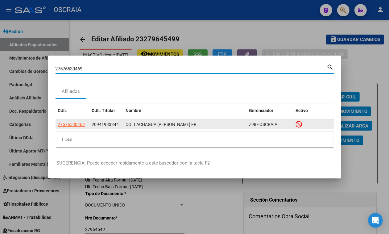
click at [72, 122] on span "27576530469" at bounding box center [71, 124] width 27 height 5
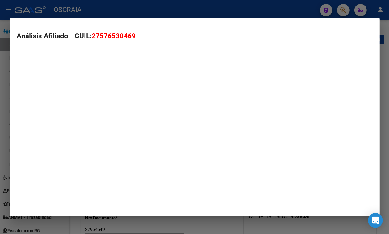
type textarea "27576530469"
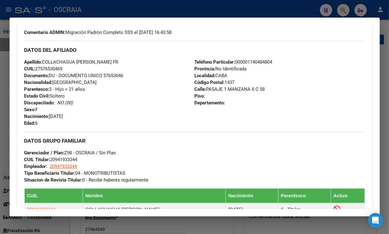
scroll to position [193, 0]
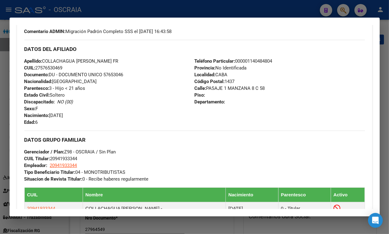
click at [112, 6] on div at bounding box center [194, 117] width 389 height 234
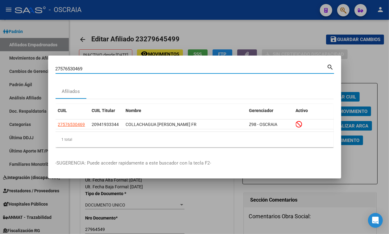
drag, startPoint x: 105, startPoint y: 68, endPoint x: 0, endPoint y: 64, distance: 105.0
click at [0, 64] on div "27576530469 Buscar (apellido, dni, cuil, nro traspaso, cuit, obra social) searc…" at bounding box center [194, 117] width 389 height 234
type input "44708698"
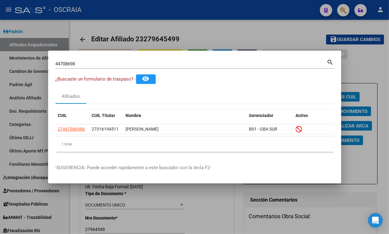
click at [64, 122] on datatable-header-cell "CUIL" at bounding box center [73, 115] width 34 height 13
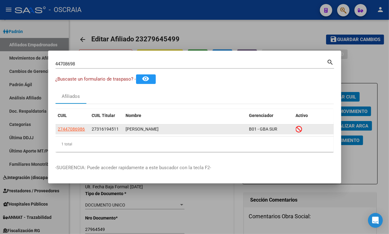
click at [65, 129] on span "27447086986" at bounding box center [71, 128] width 27 height 5
type textarea "27447086986"
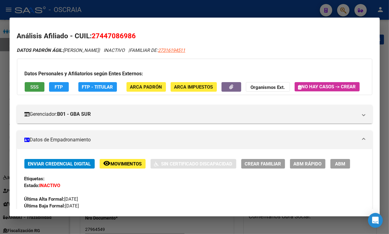
click at [37, 88] on span "SSS" at bounding box center [34, 87] width 8 height 6
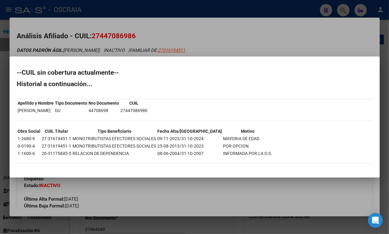
drag, startPoint x: 188, startPoint y: 140, endPoint x: 219, endPoint y: 141, distance: 31.8
click at [219, 141] on tr "1-2680-9 27-31619451-1 MONOTRIBUTISTAS EFECTORES SOCIALES 09-11-2023/31-10-2024…" at bounding box center [145, 138] width 255 height 7
click at [223, 141] on td "MAYORIA DE EDAD" at bounding box center [248, 138] width 50 height 7
click at [170, 139] on td "09-11-2023/31-10-2024" at bounding box center [189, 138] width 65 height 7
click at [138, 110] on td "27447086986" at bounding box center [134, 110] width 28 height 7
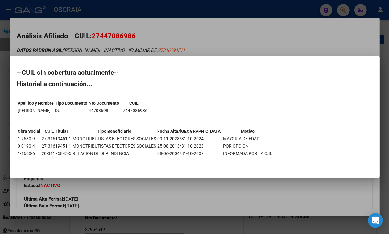
click at [138, 110] on td "27447086986" at bounding box center [134, 110] width 28 height 7
copy td "27447086986"
